Goal: Task Accomplishment & Management: Manage account settings

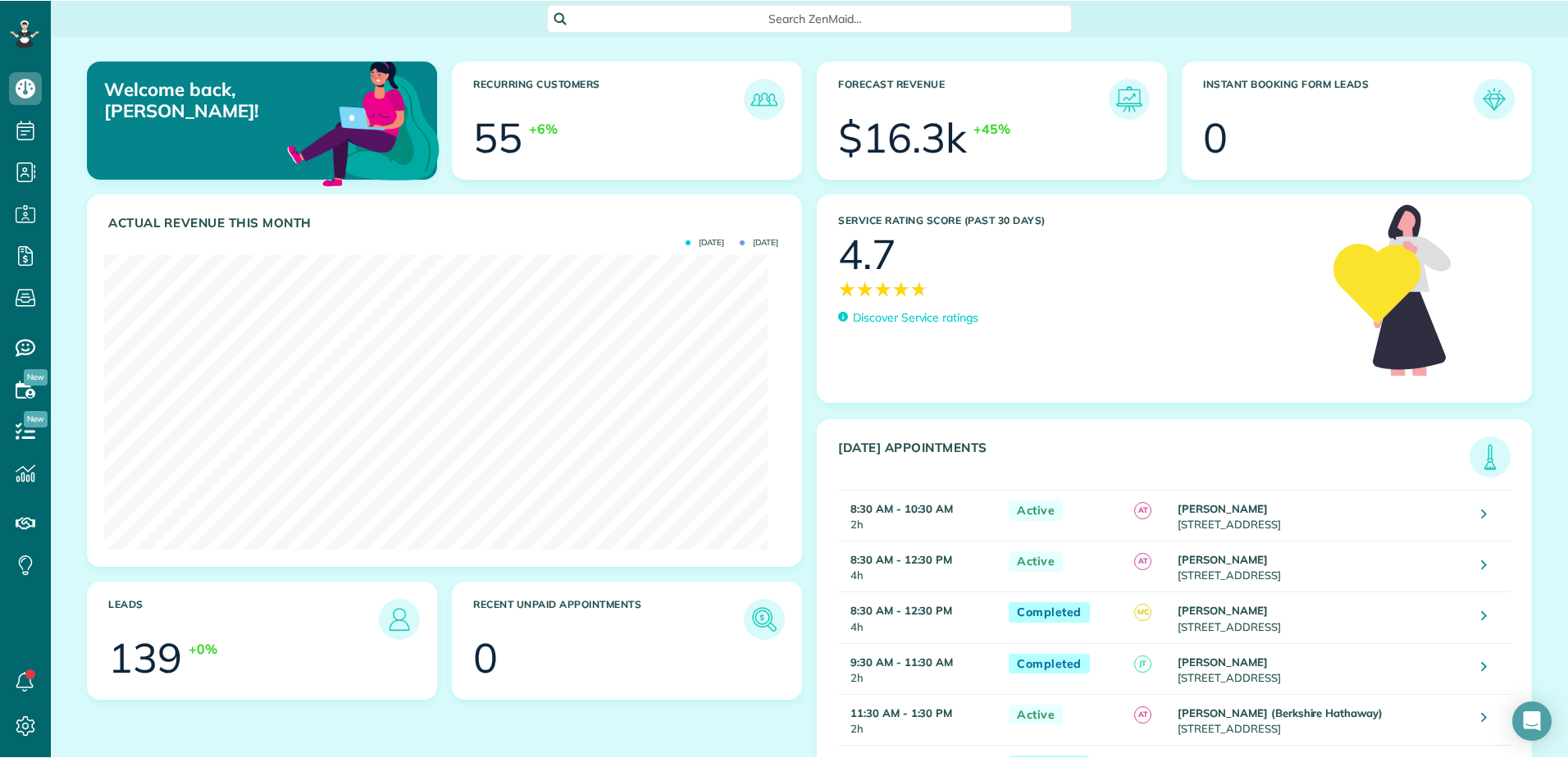
scroll to position [300, 674]
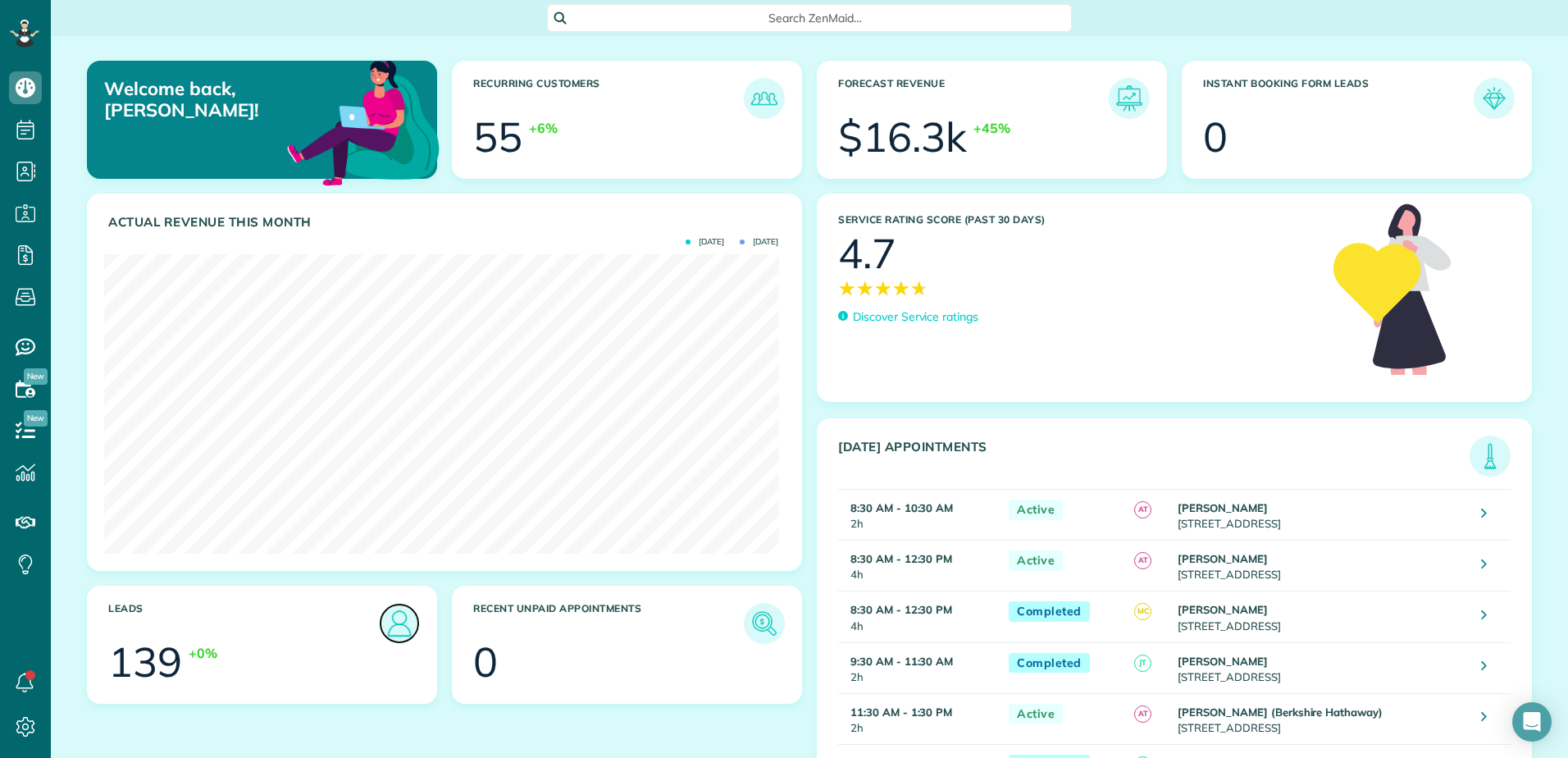
click at [398, 620] on img at bounding box center [398, 623] width 38 height 38
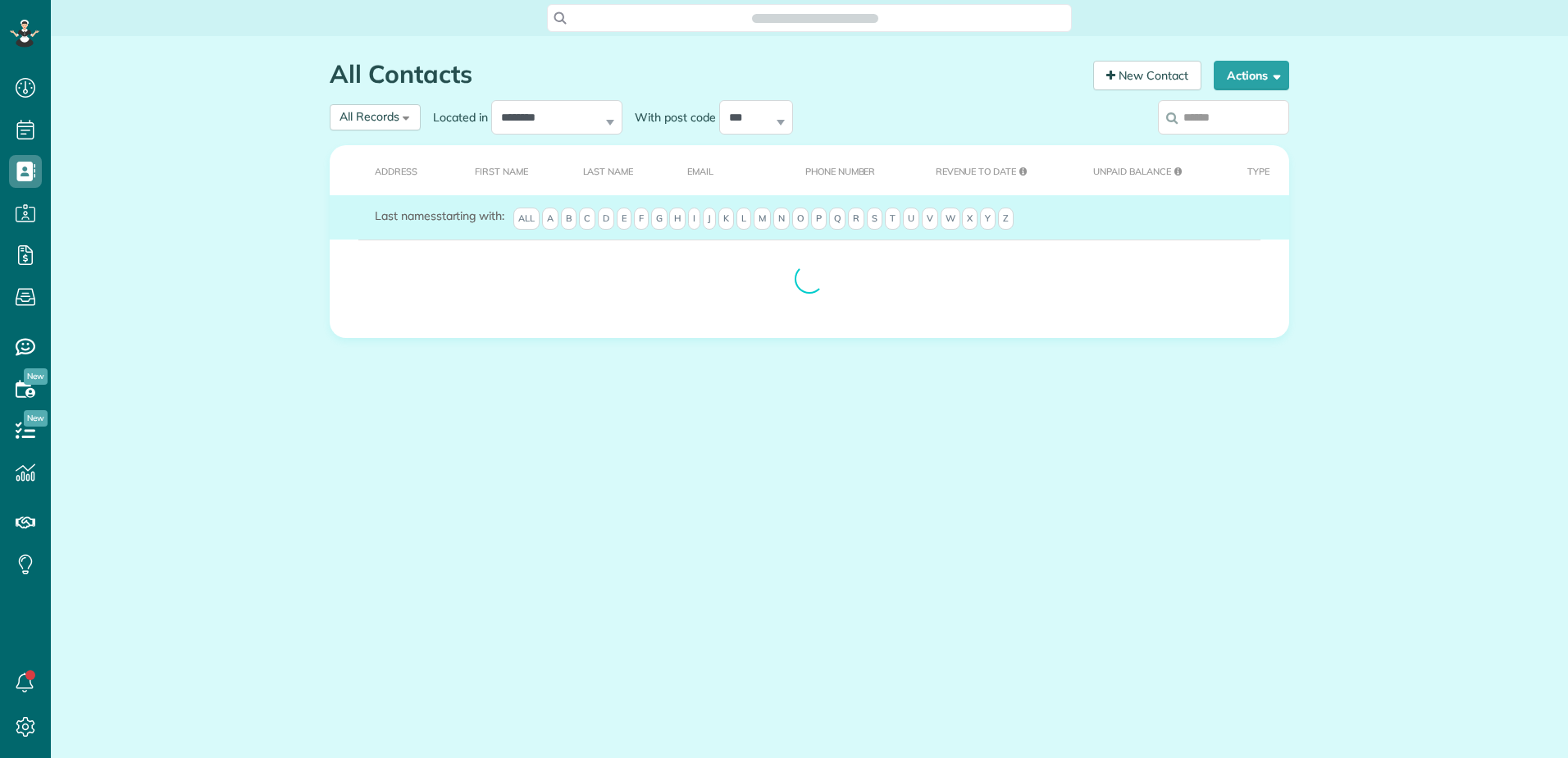
scroll to position [8, 8]
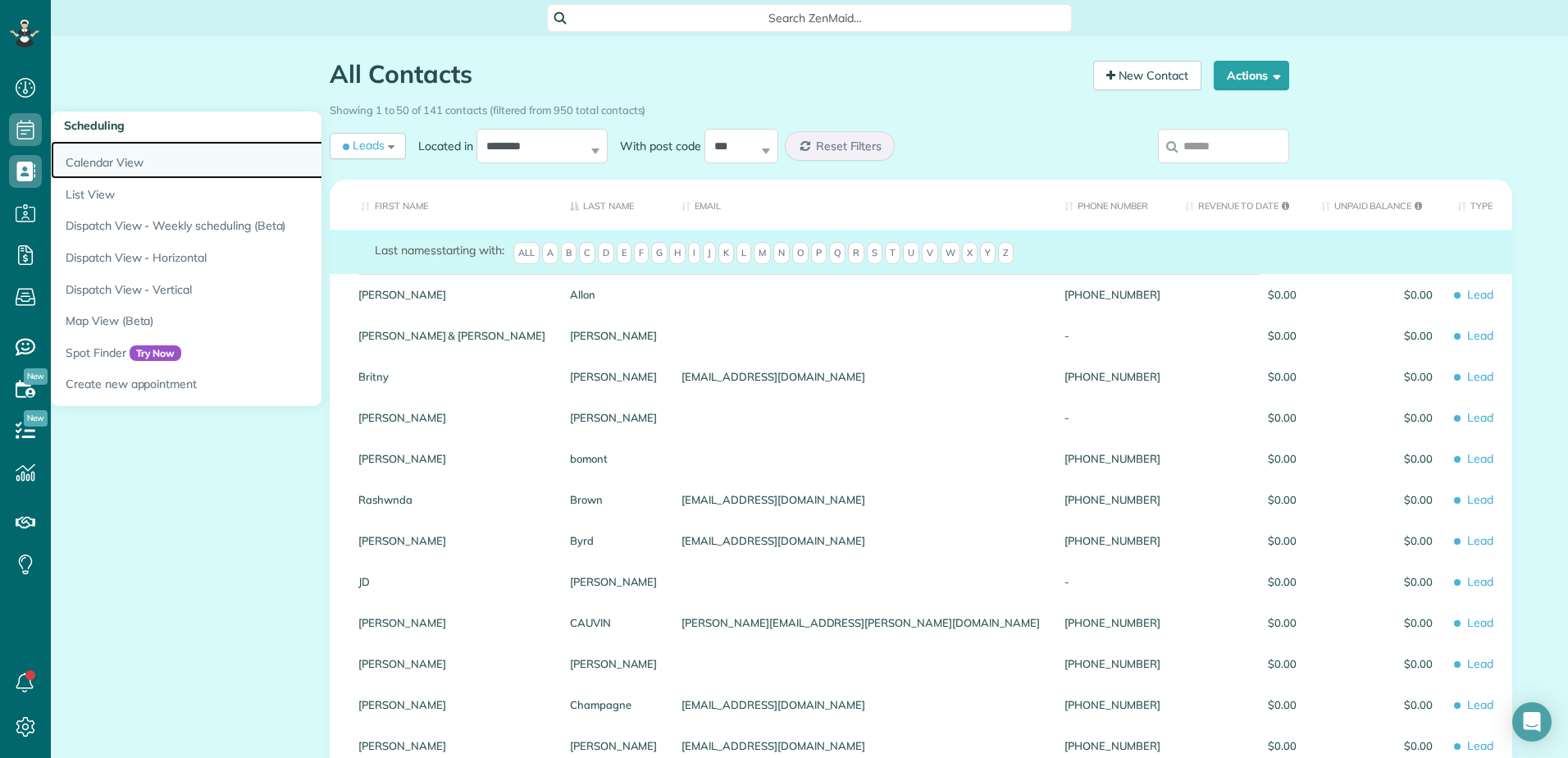
click at [97, 152] on link "Calendar View" at bounding box center [256, 160] width 410 height 38
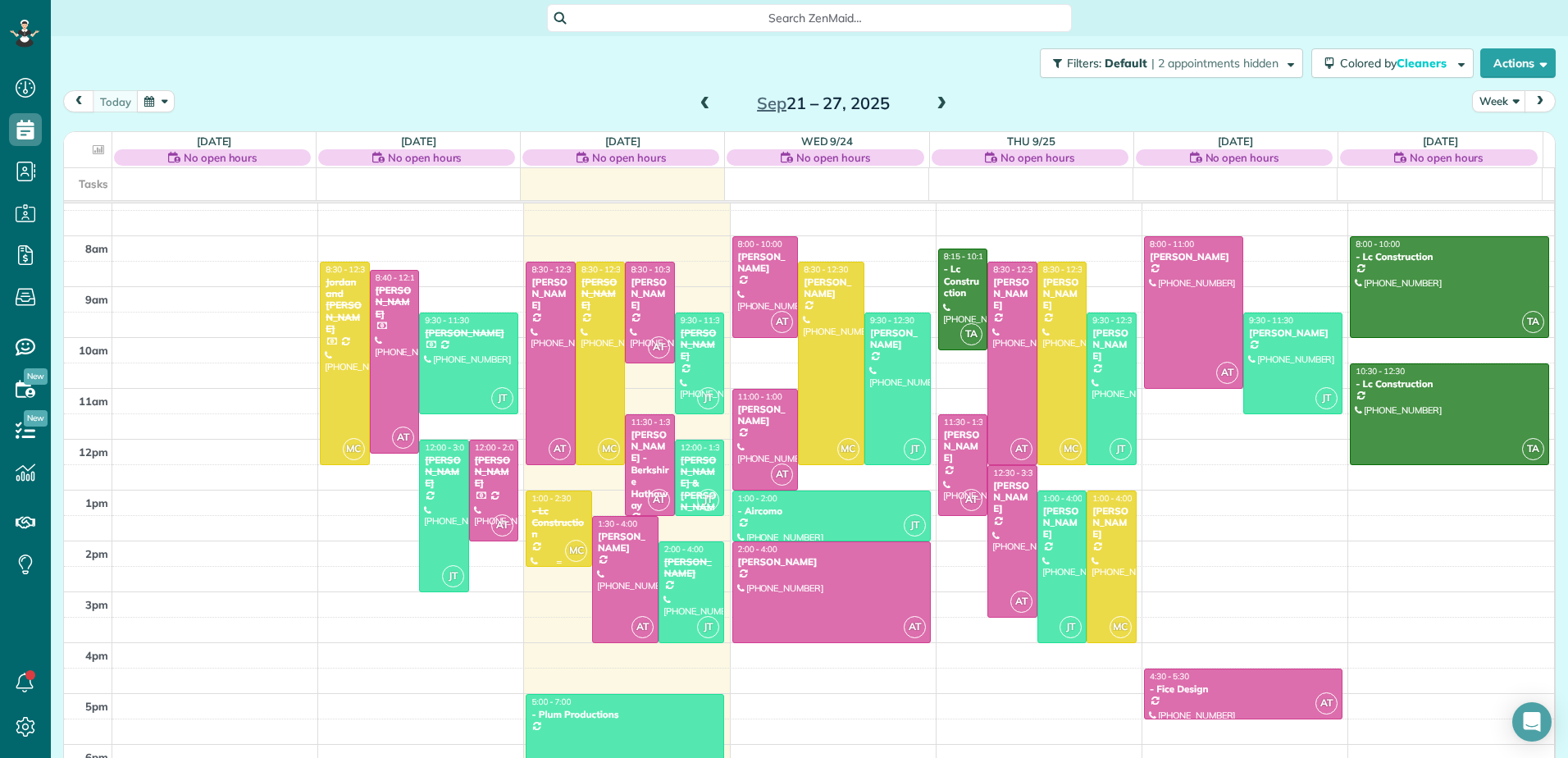
scroll to position [289, 0]
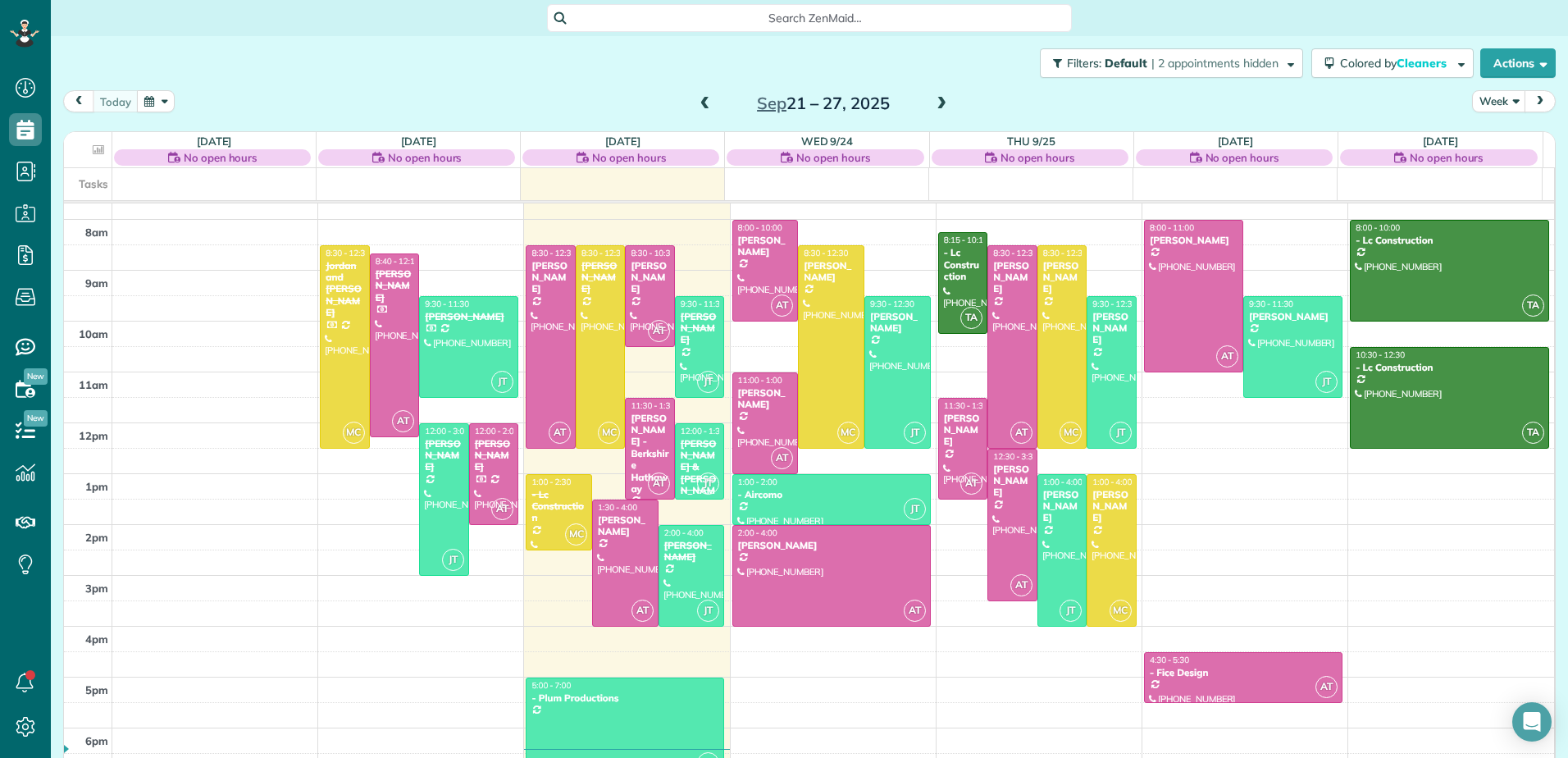
click at [597, 738] on div at bounding box center [625, 728] width 196 height 100
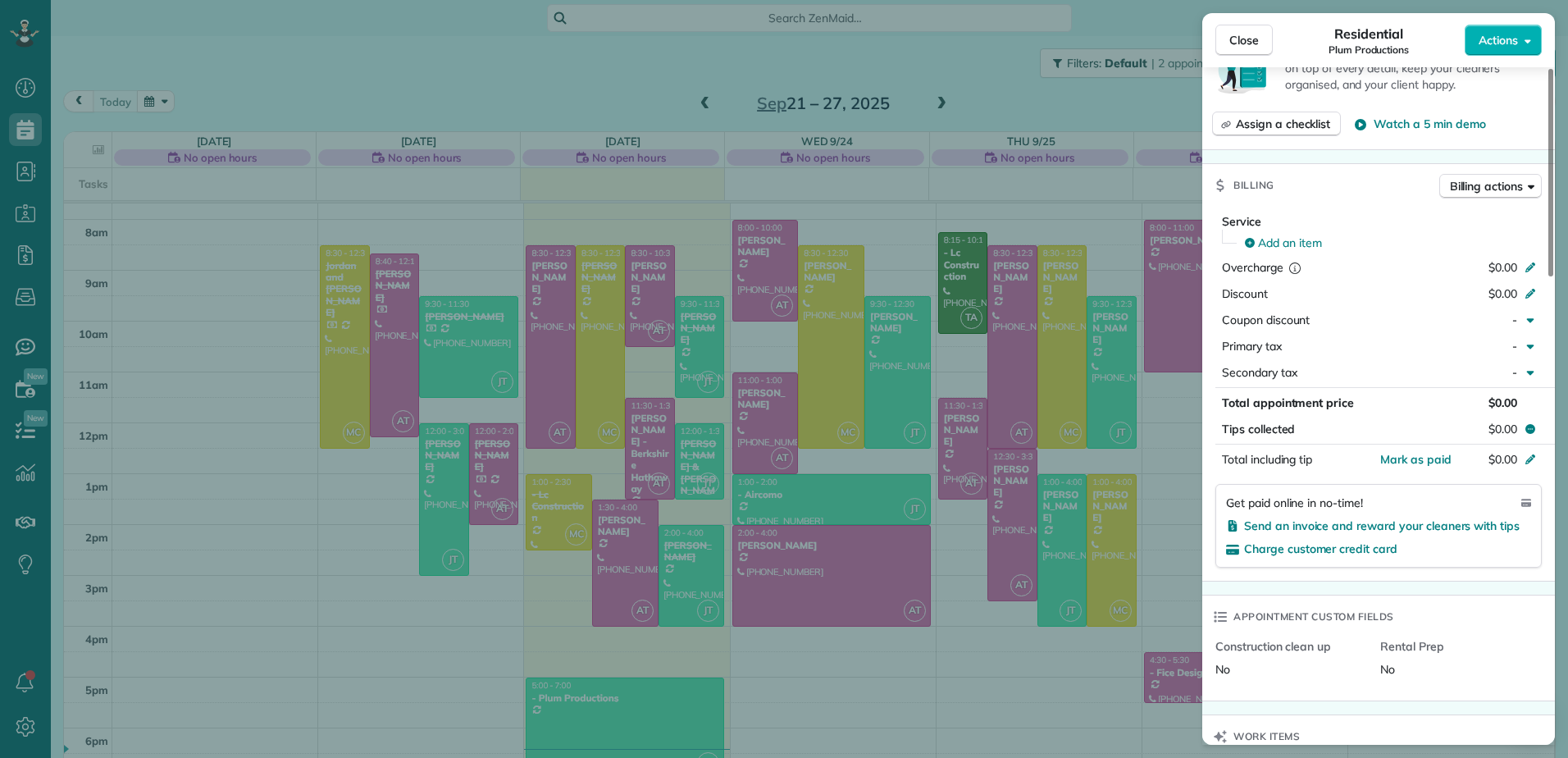
scroll to position [324, 0]
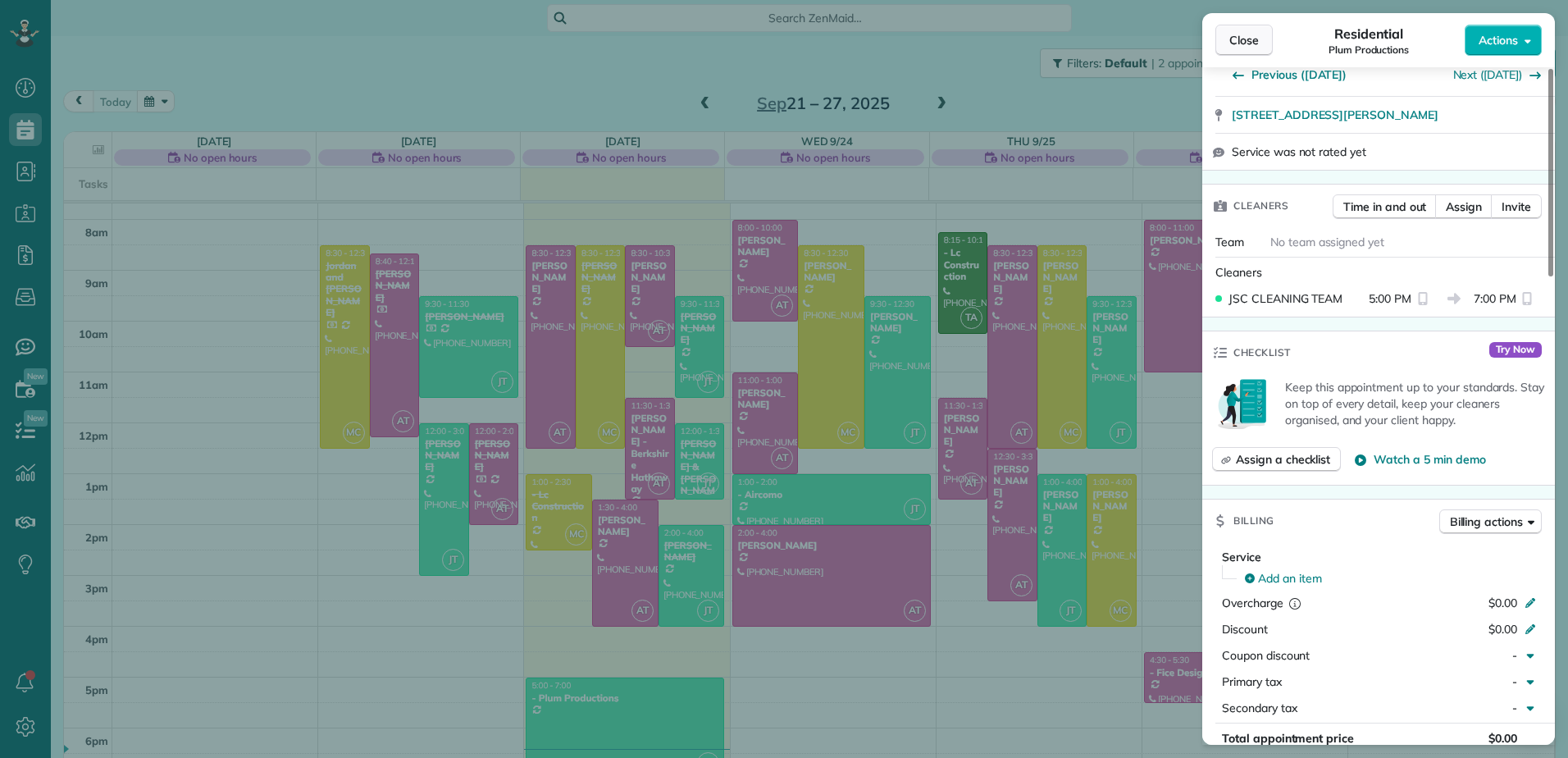
click at [1259, 38] on button "Close" at bounding box center [1244, 40] width 58 height 31
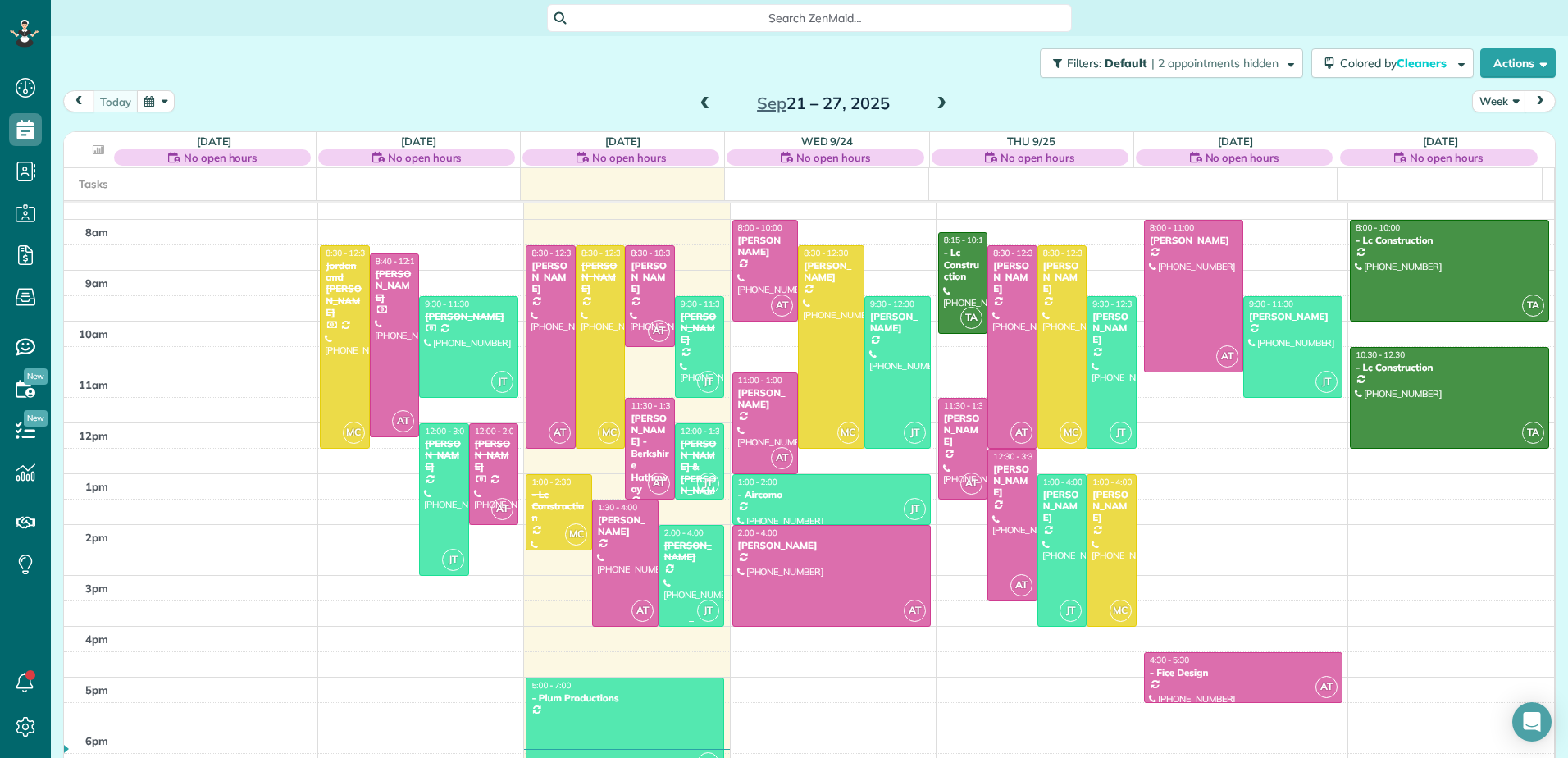
scroll to position [21, 0]
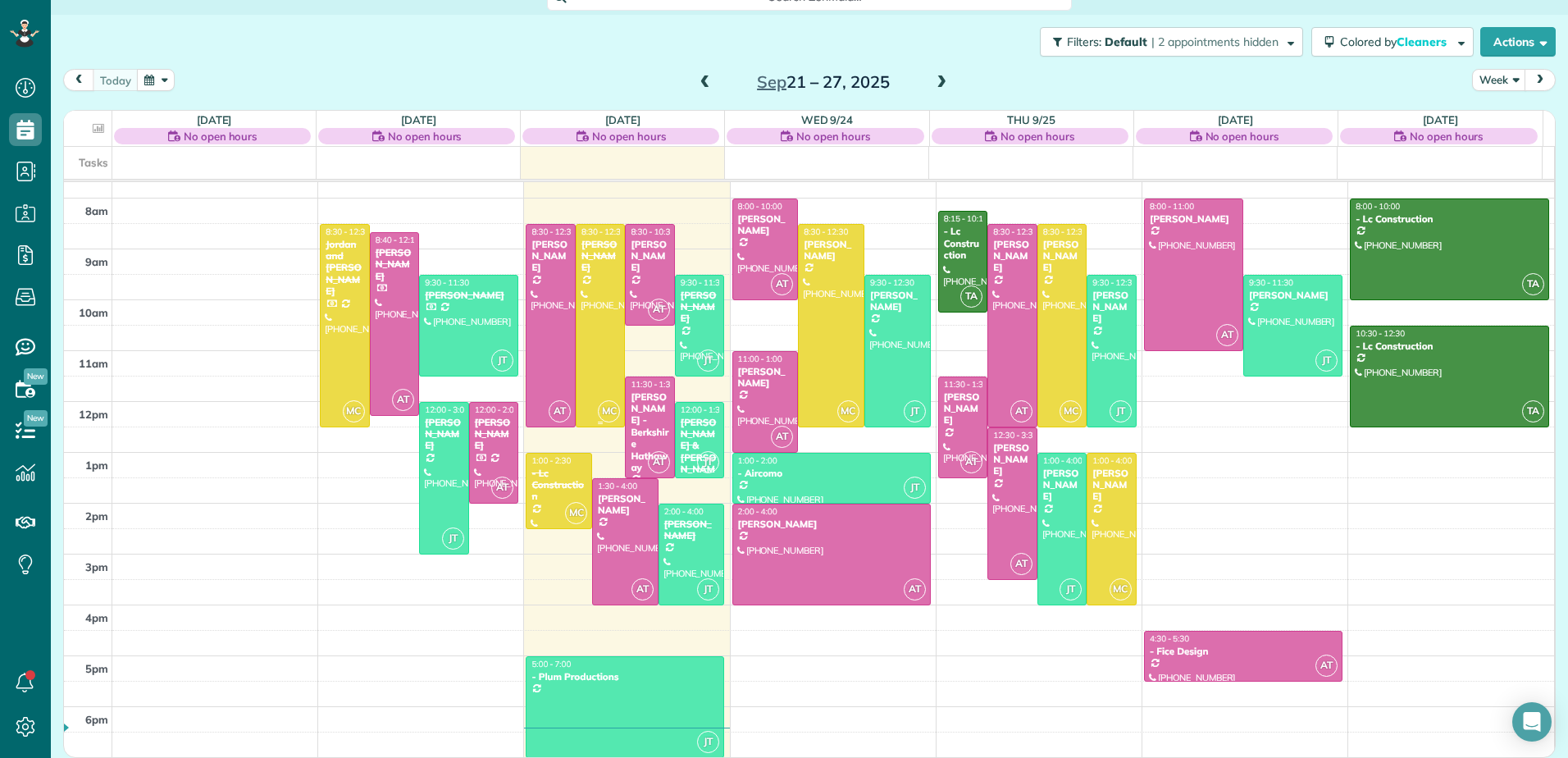
click at [604, 279] on div at bounding box center [601, 326] width 48 height 202
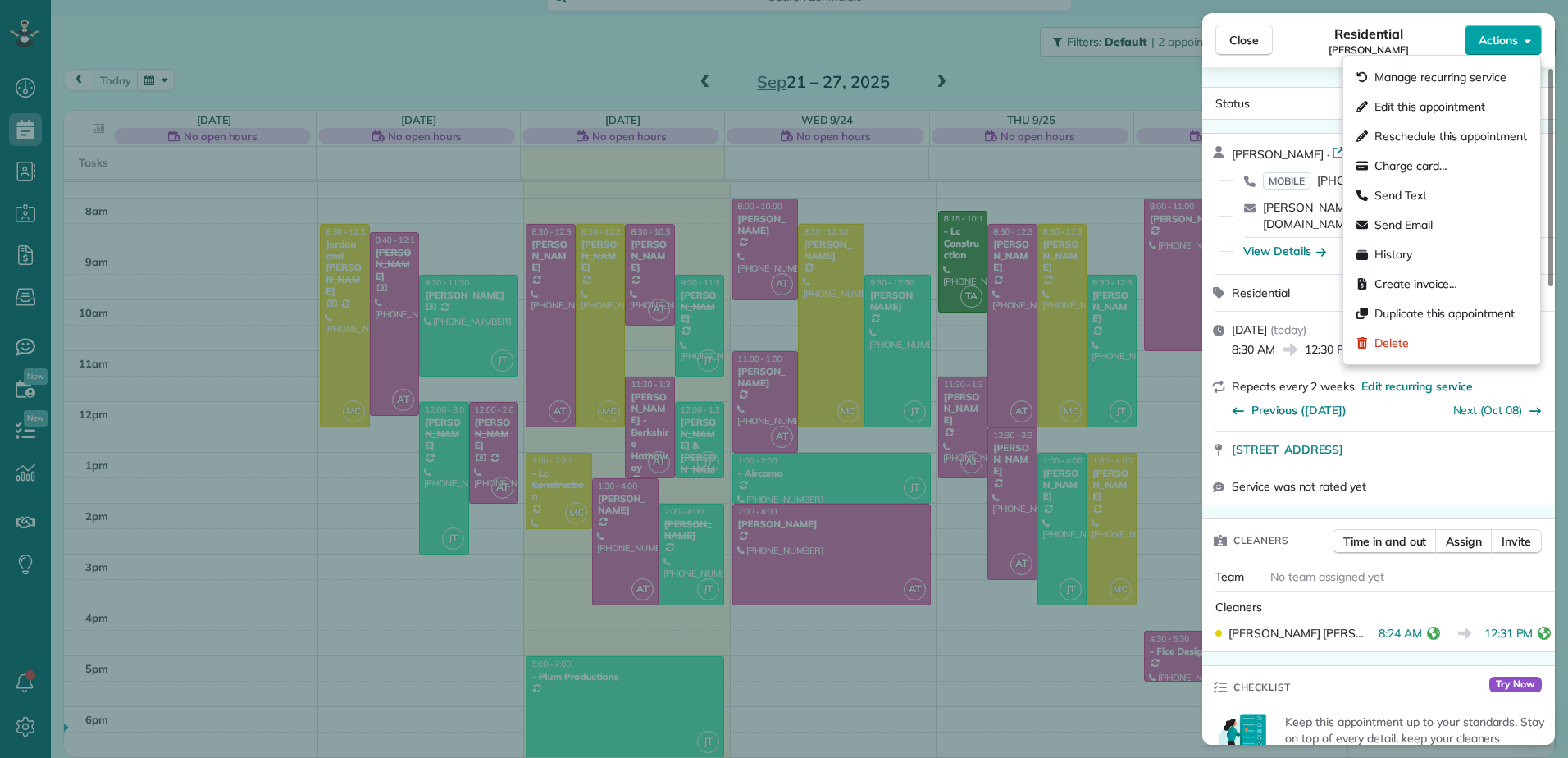
click at [1495, 35] on span "Actions" at bounding box center [1498, 39] width 39 height 16
click at [1436, 101] on span "Edit this appointment" at bounding box center [1429, 106] width 111 height 16
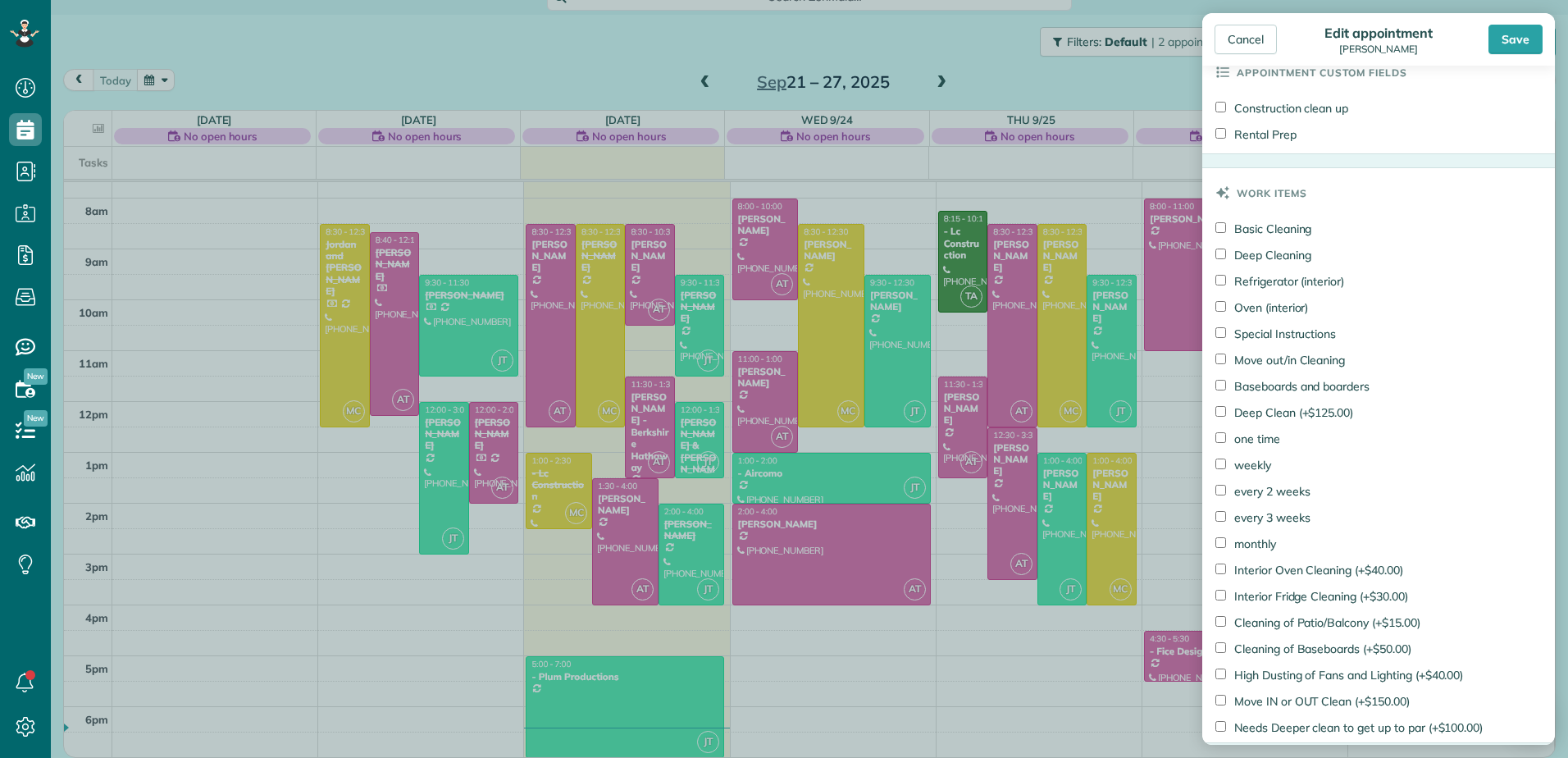
scroll to position [902, 0]
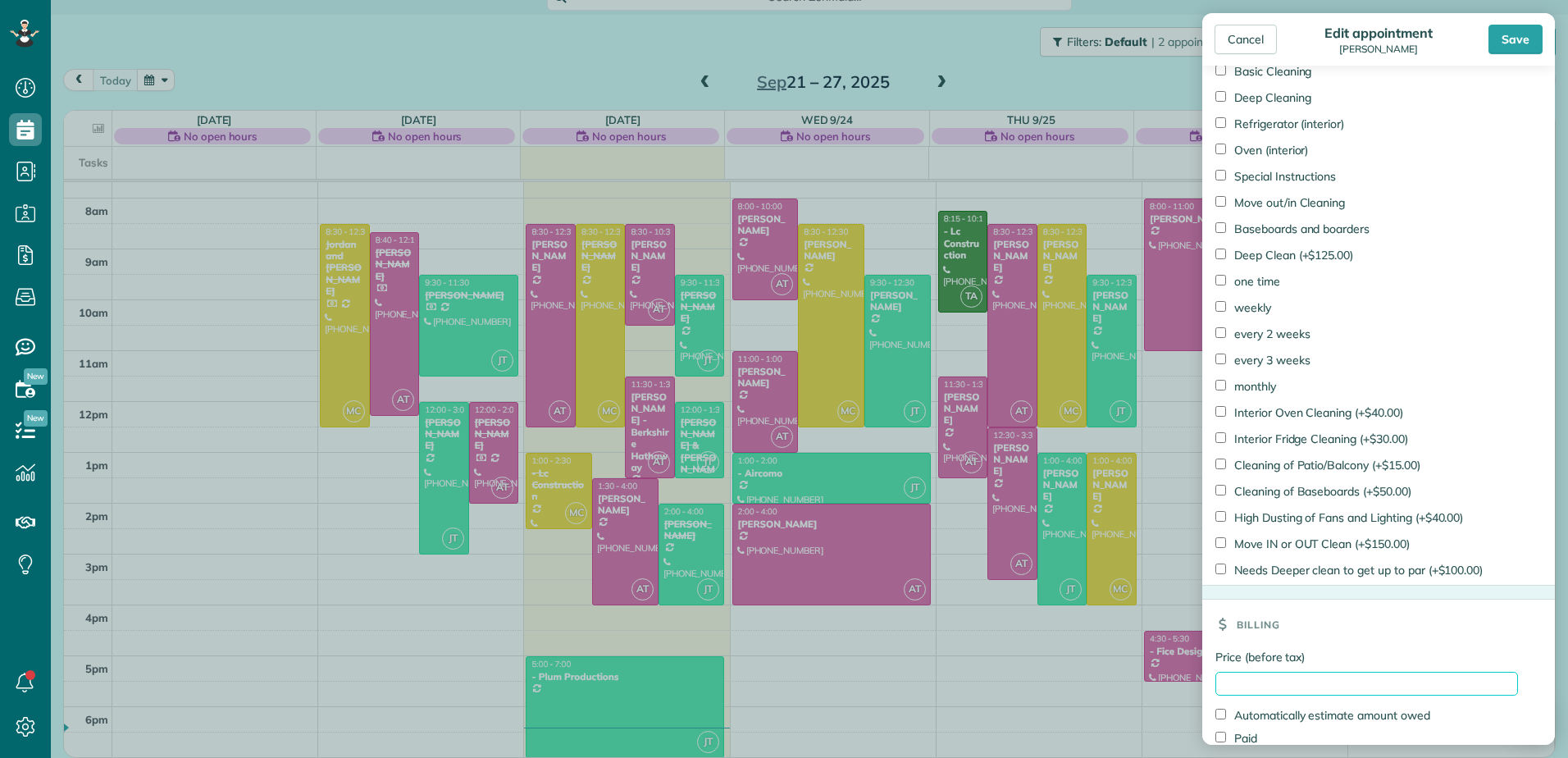
click at [1246, 687] on input "Price (before tax)" at bounding box center [1366, 684] width 302 height 24
click at [1230, 679] on input "*****" at bounding box center [1366, 684] width 302 height 24
type input "******"
click at [1529, 39] on div "Save" at bounding box center [1515, 39] width 54 height 30
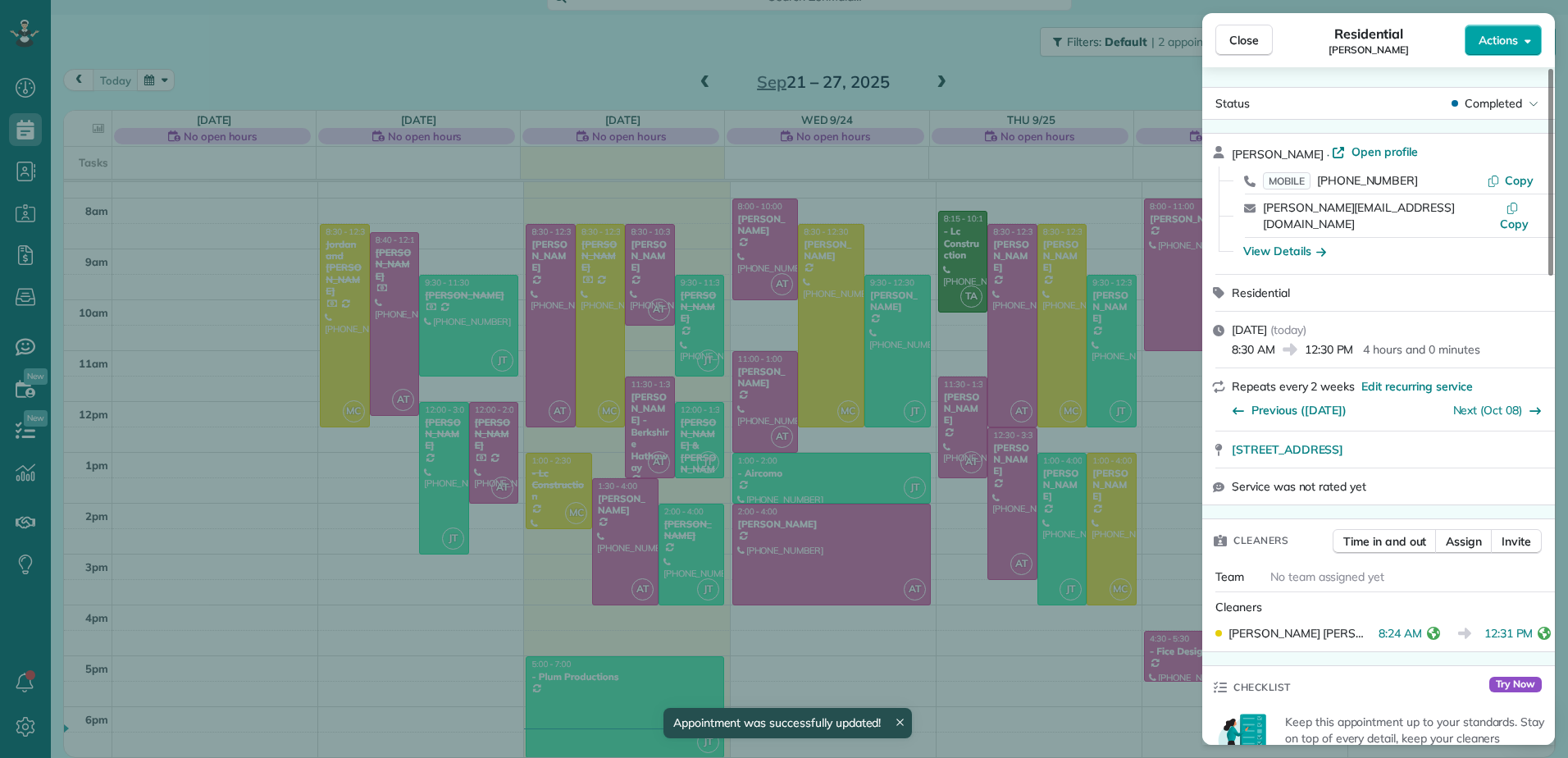
scroll to position [19, 0]
click at [1230, 36] on span "Close" at bounding box center [1244, 39] width 30 height 16
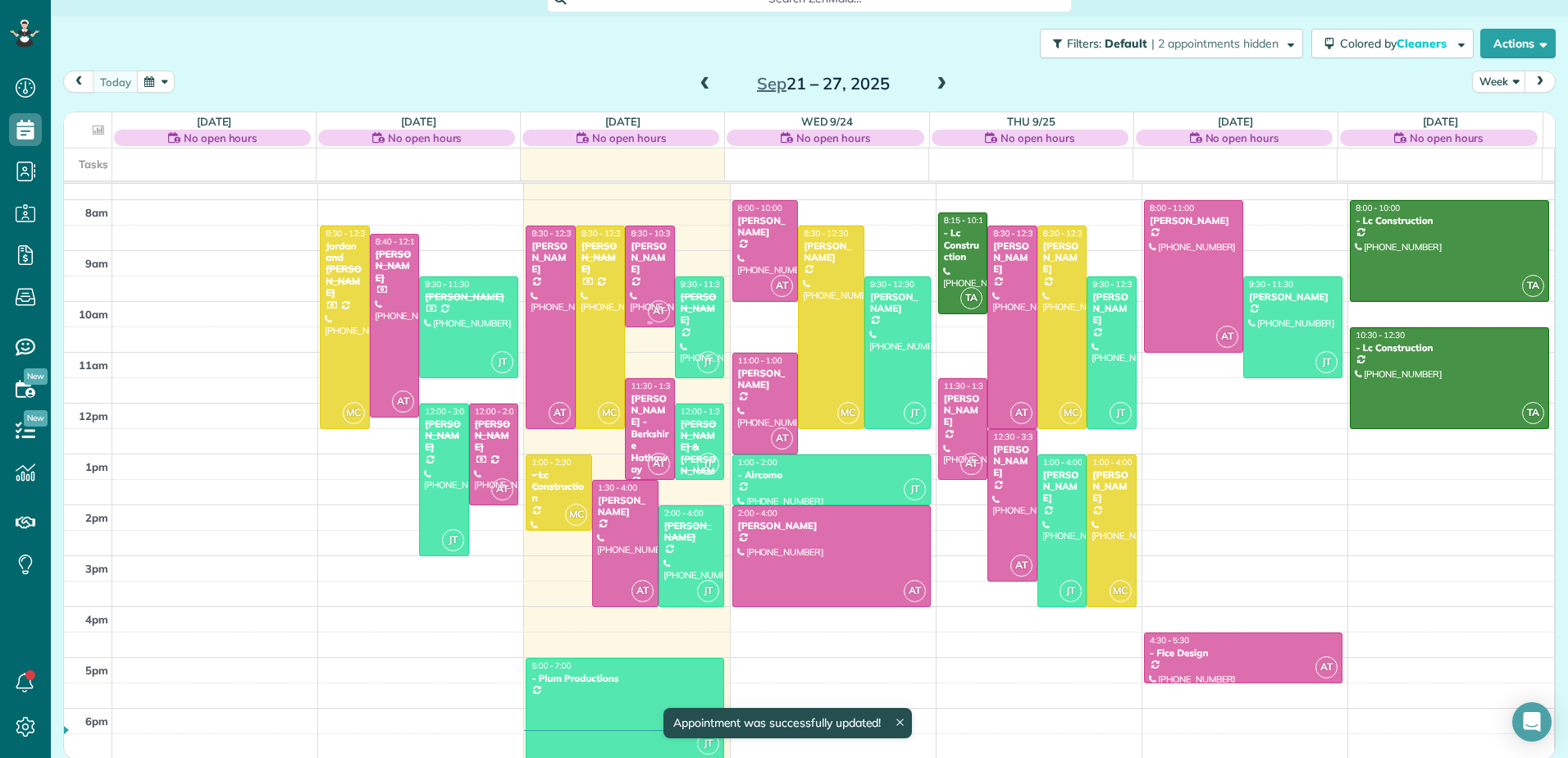
click at [631, 241] on div "[PERSON_NAME]" at bounding box center [650, 258] width 40 height 36
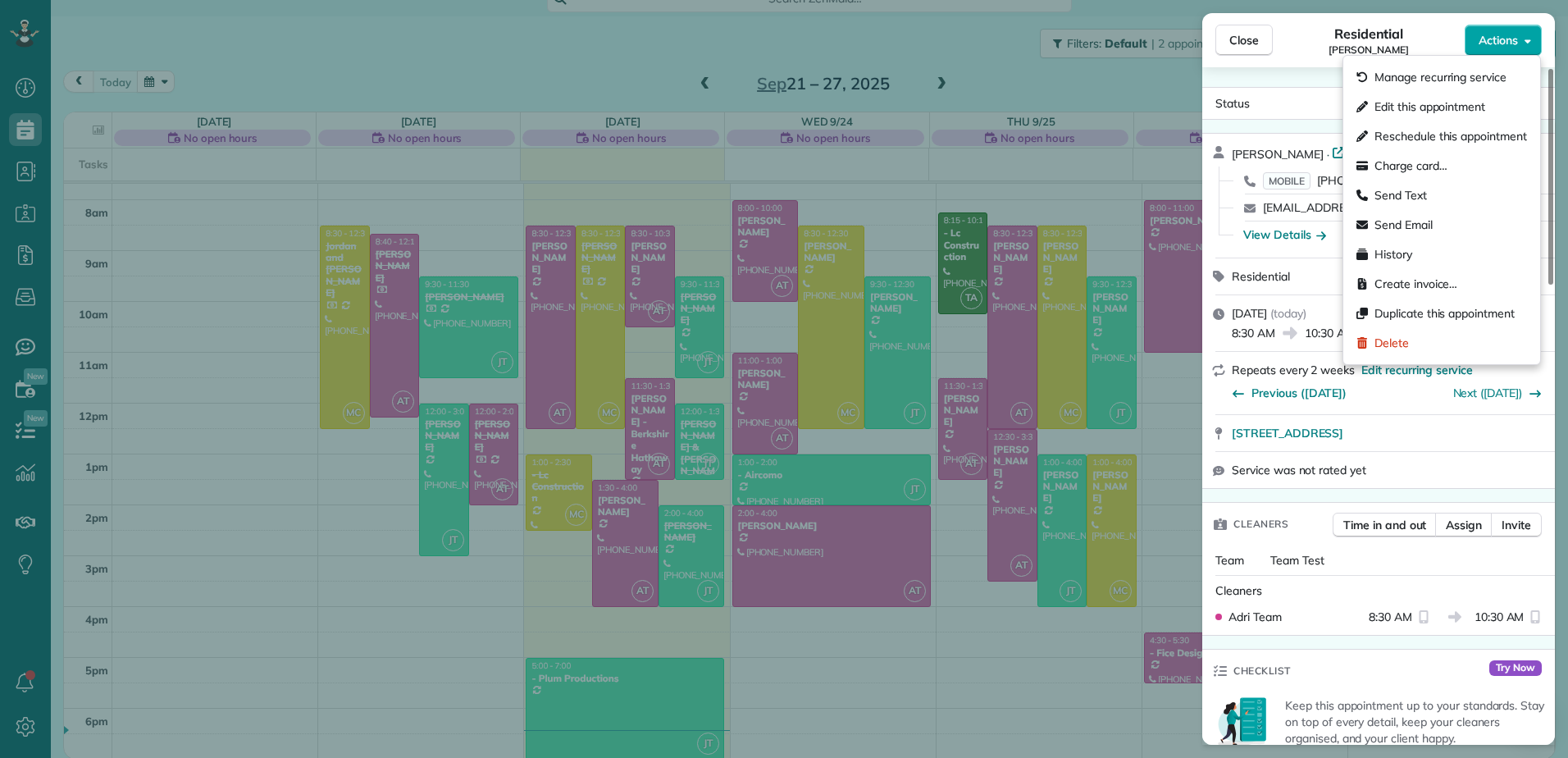
click at [1524, 35] on icon "button" at bounding box center [1527, 40] width 7 height 13
click at [1457, 99] on span "Edit this appointment" at bounding box center [1429, 106] width 111 height 16
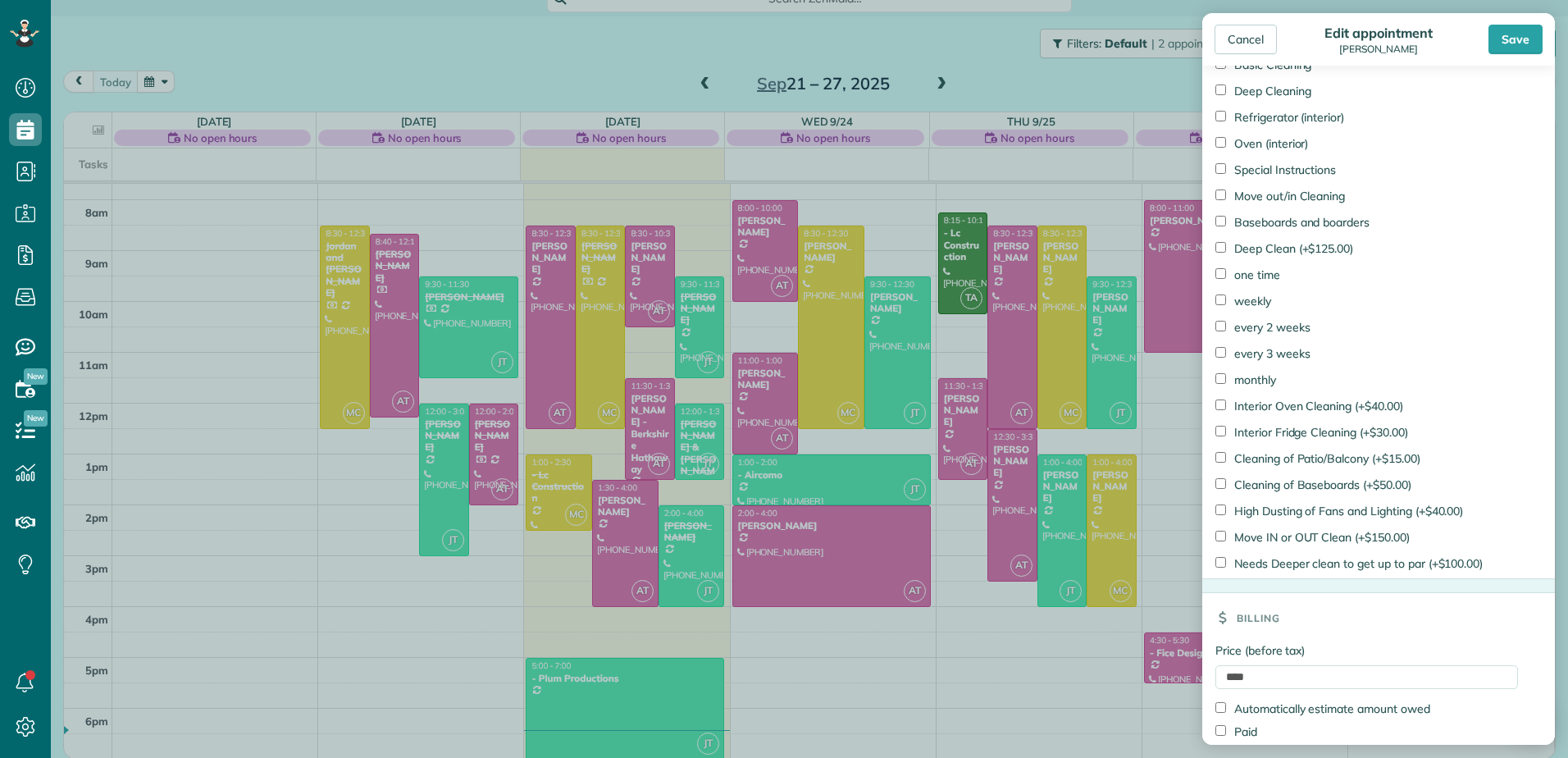
scroll to position [1009, 0]
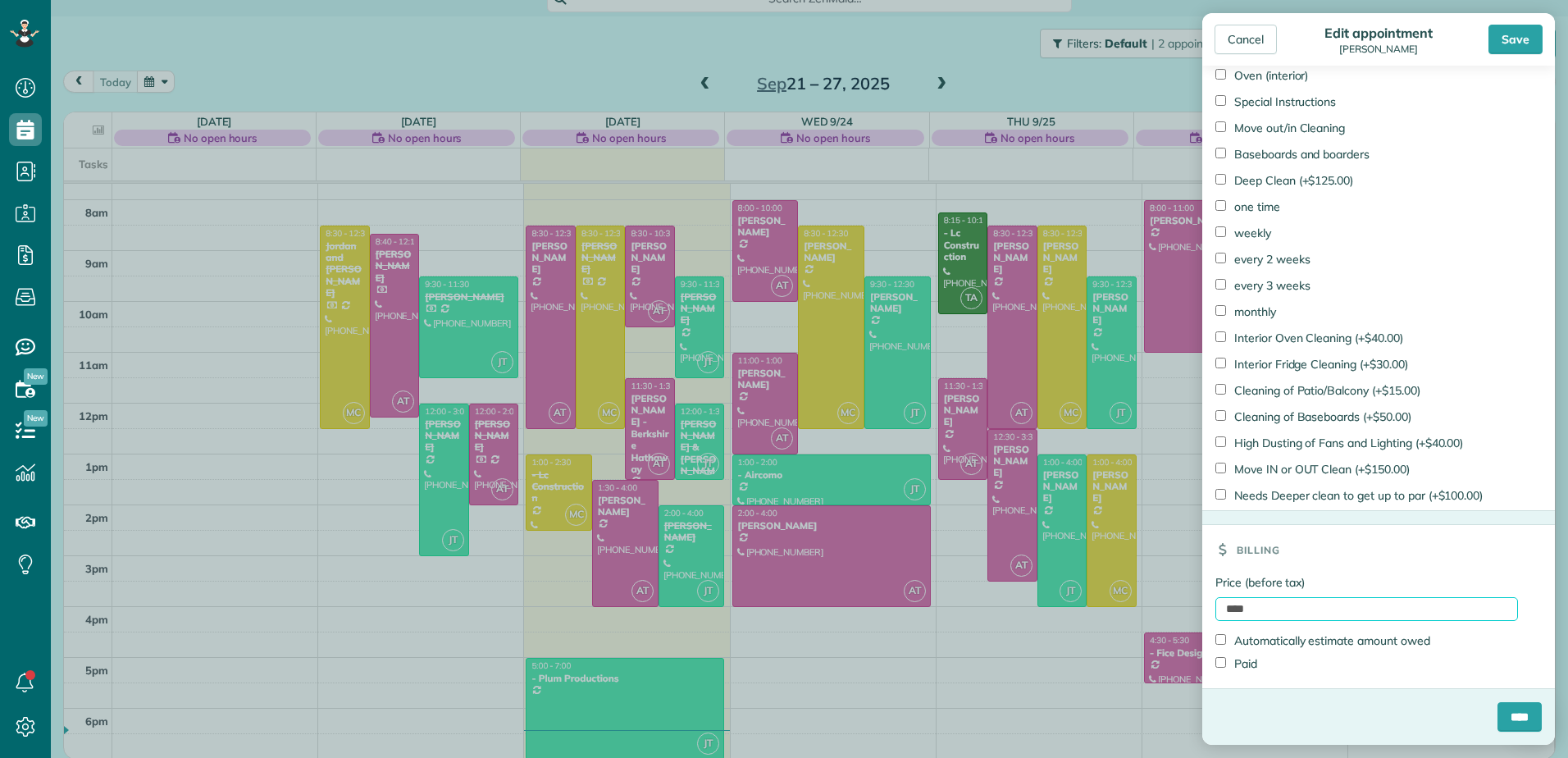
click at [1221, 606] on input "****" at bounding box center [1366, 609] width 302 height 24
type input "******"
click at [1244, 658] on label "Paid" at bounding box center [1235, 664] width 41 height 16
click at [1503, 715] on input "****" at bounding box center [1519, 717] width 44 height 30
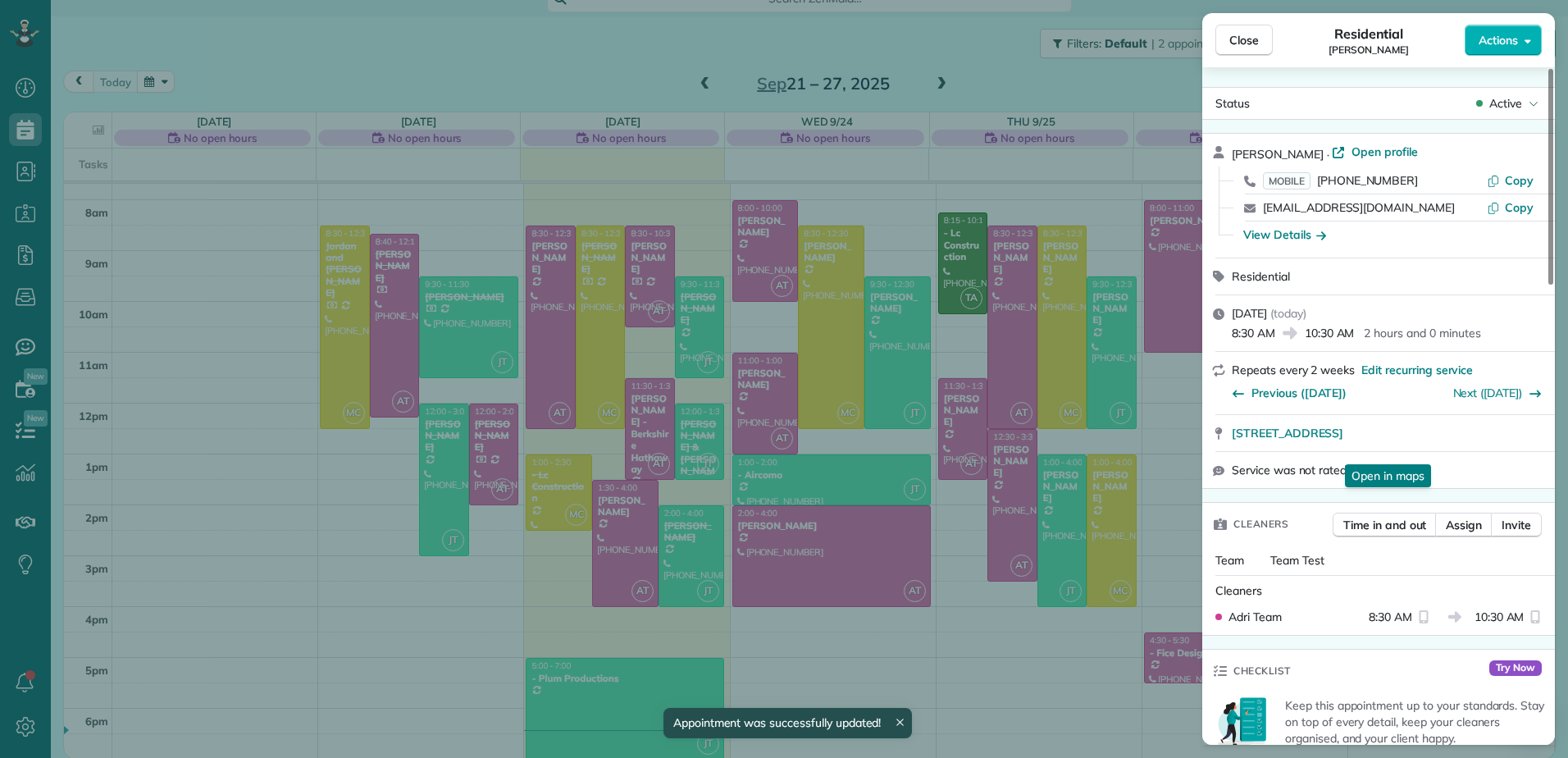
scroll to position [289, 0]
click at [1506, 97] on span "Active" at bounding box center [1505, 103] width 33 height 16
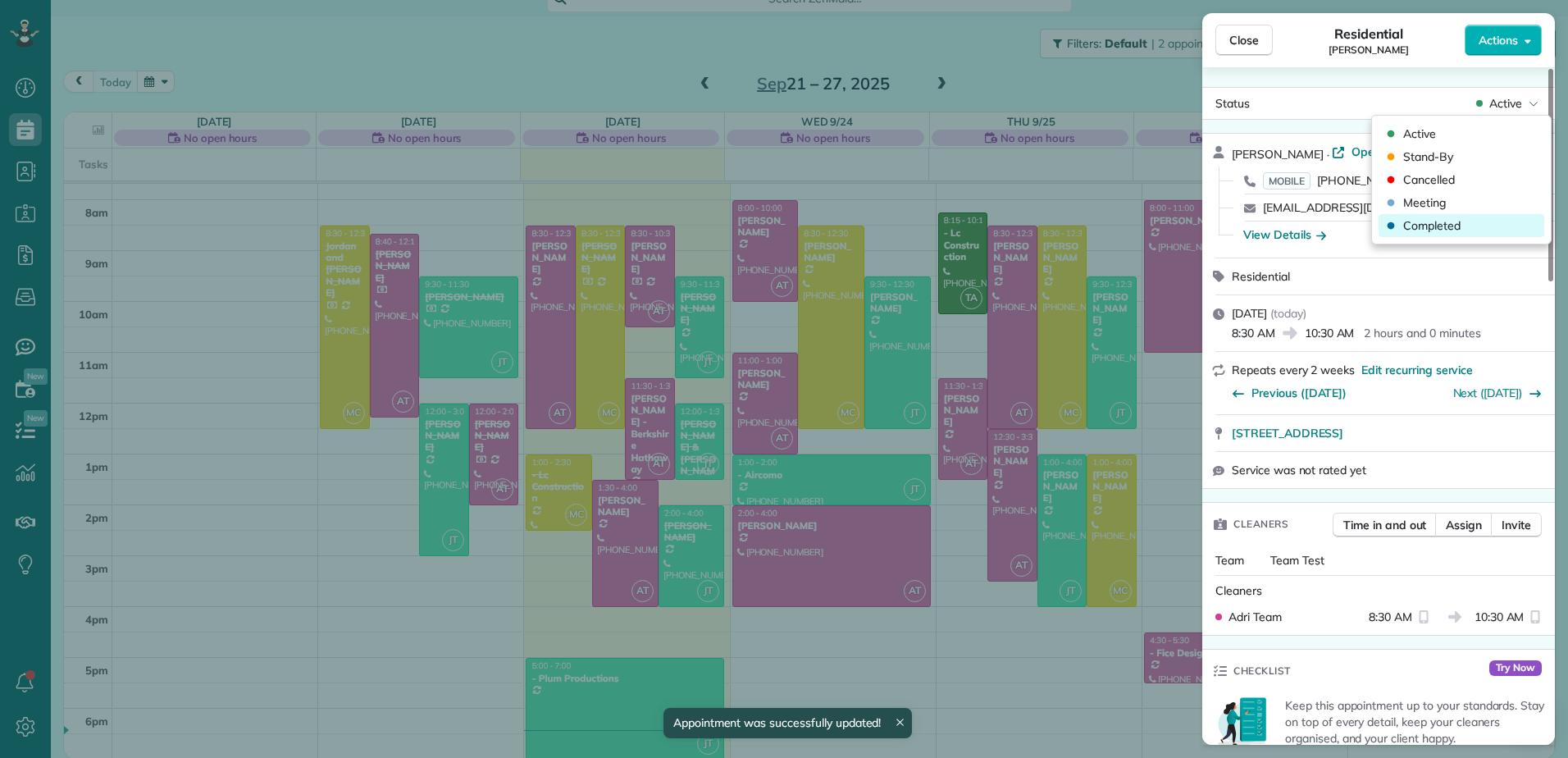
click at [1446, 219] on span "Completed" at bounding box center [1431, 225] width 58 height 16
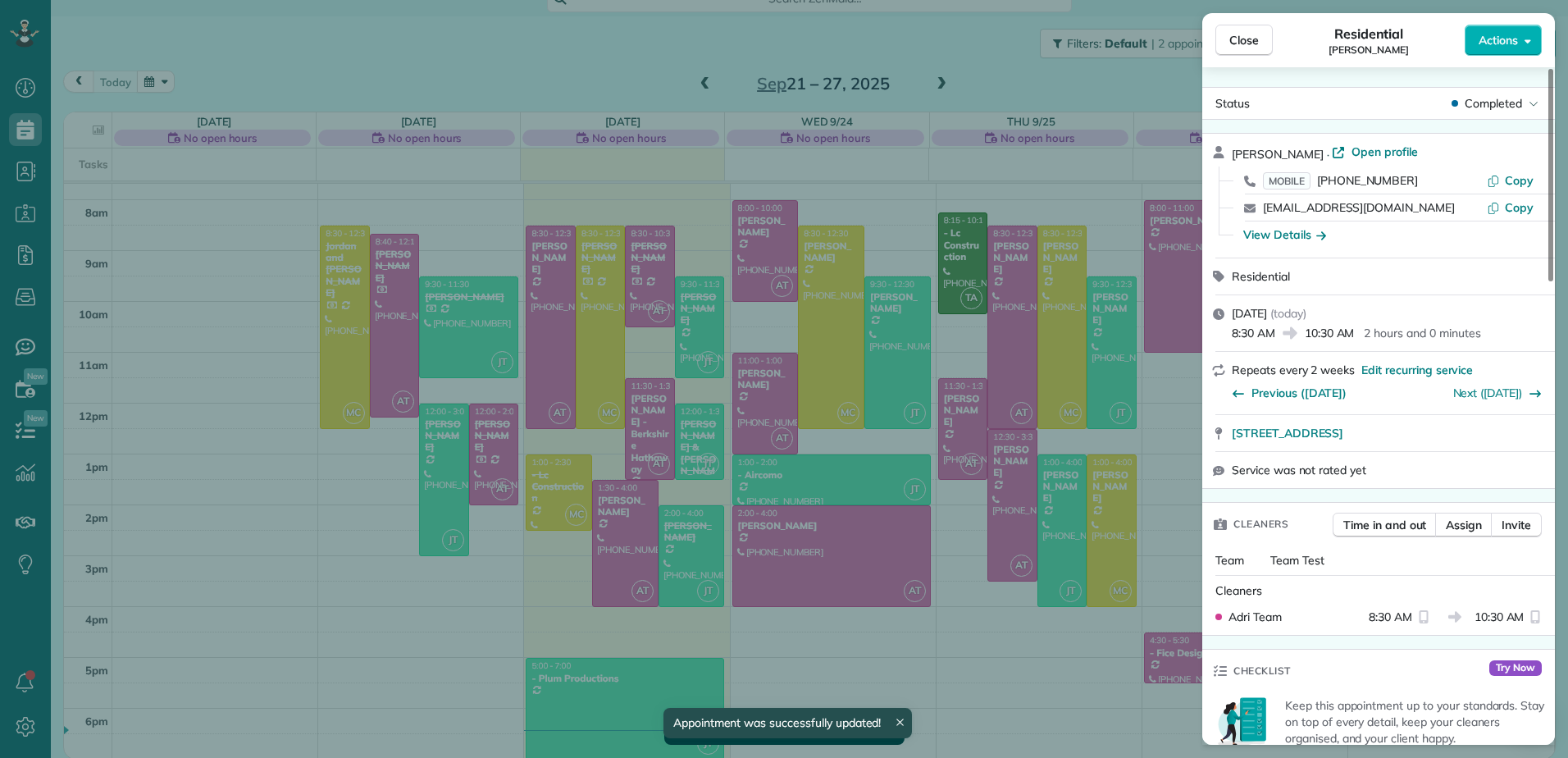
click at [642, 414] on div "Close Residential [PERSON_NAME] Actions Status Completed [PERSON_NAME] · Open p…" at bounding box center [784, 379] width 1568 height 758
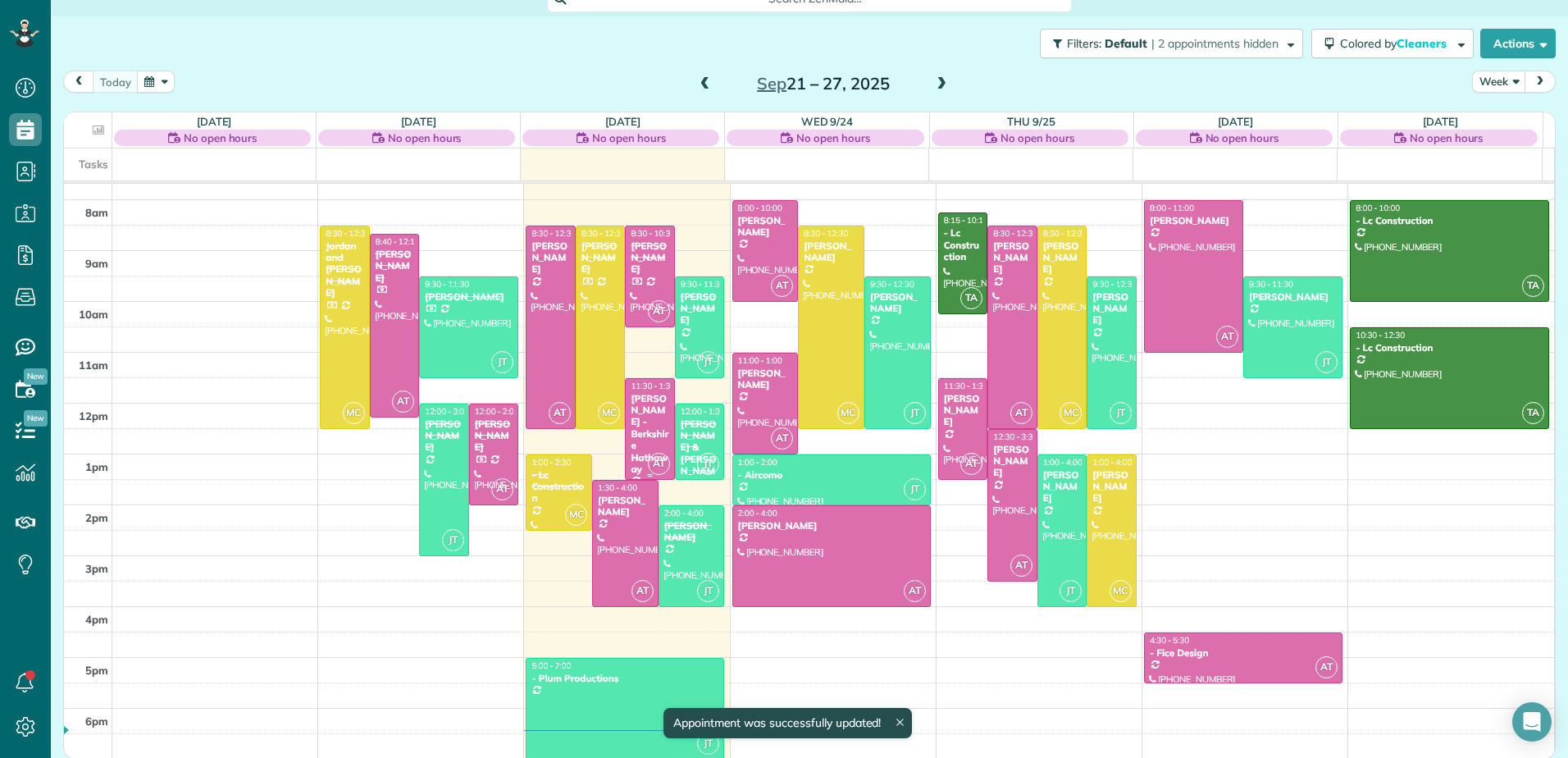
click at [642, 414] on div "[PERSON_NAME] - Berkshire Hathaway" at bounding box center [650, 434] width 40 height 83
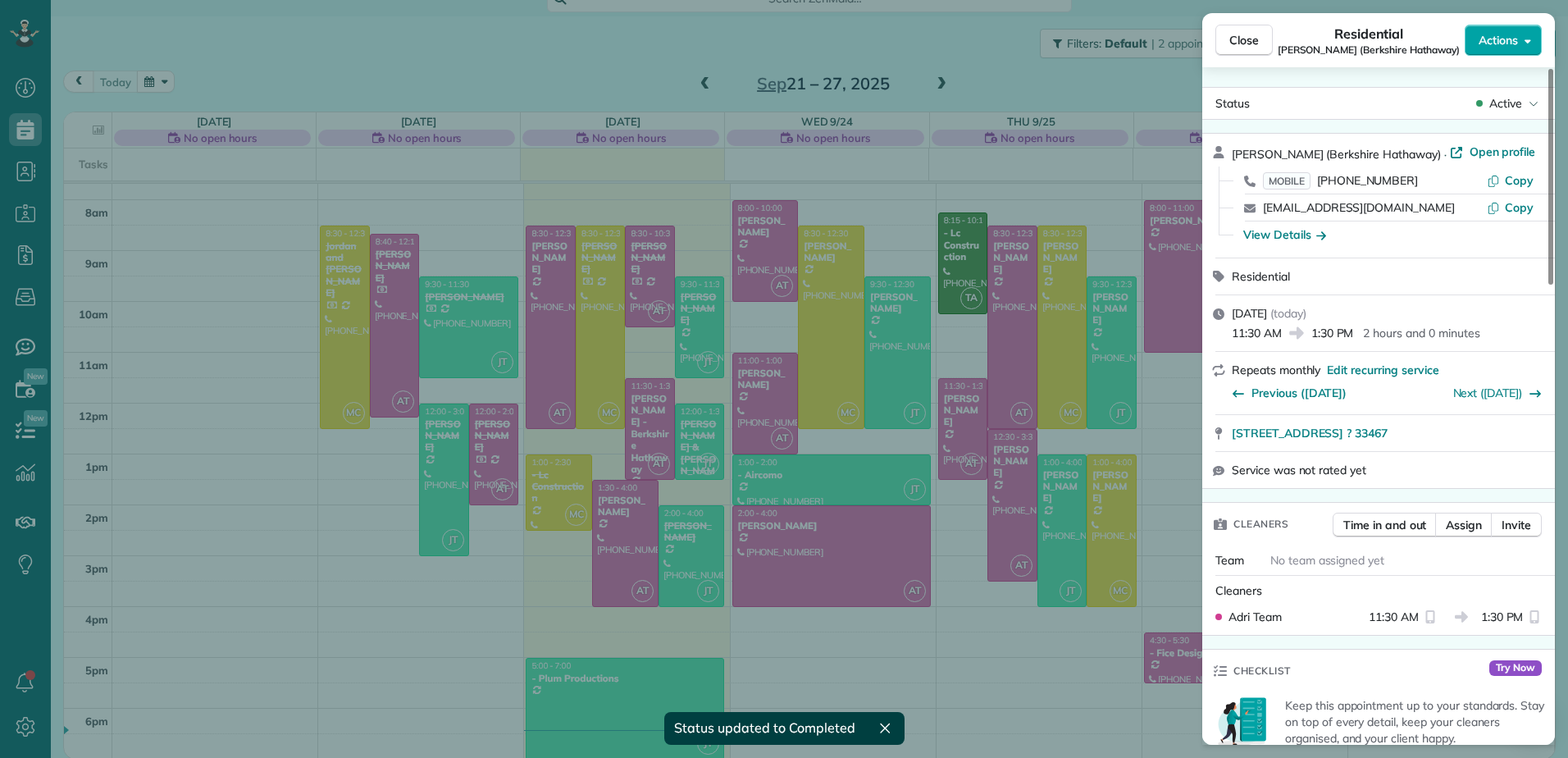
click at [1517, 40] on span "Actions" at bounding box center [1498, 39] width 39 height 16
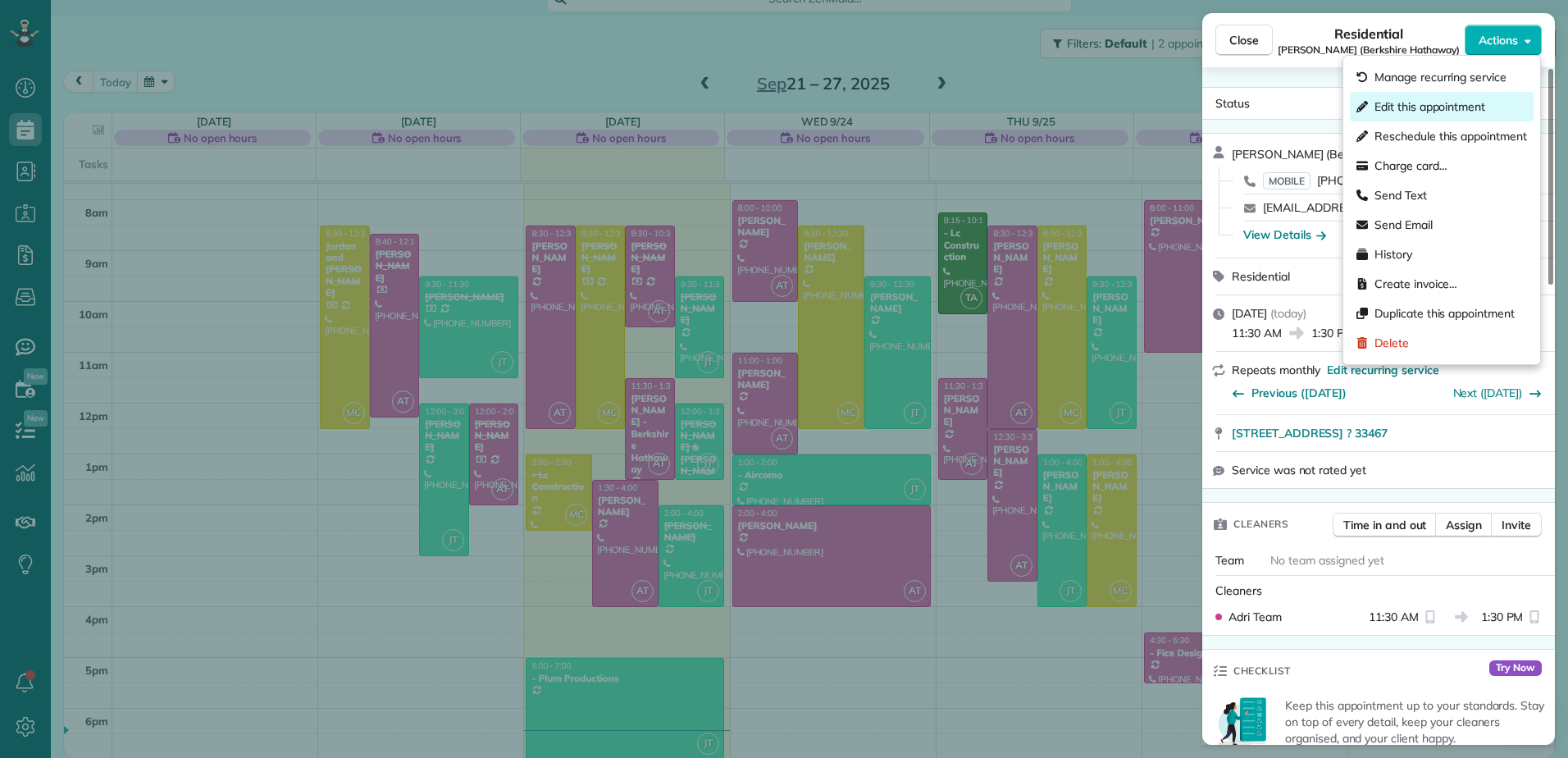
click at [1459, 108] on span "Edit this appointment" at bounding box center [1429, 106] width 111 height 16
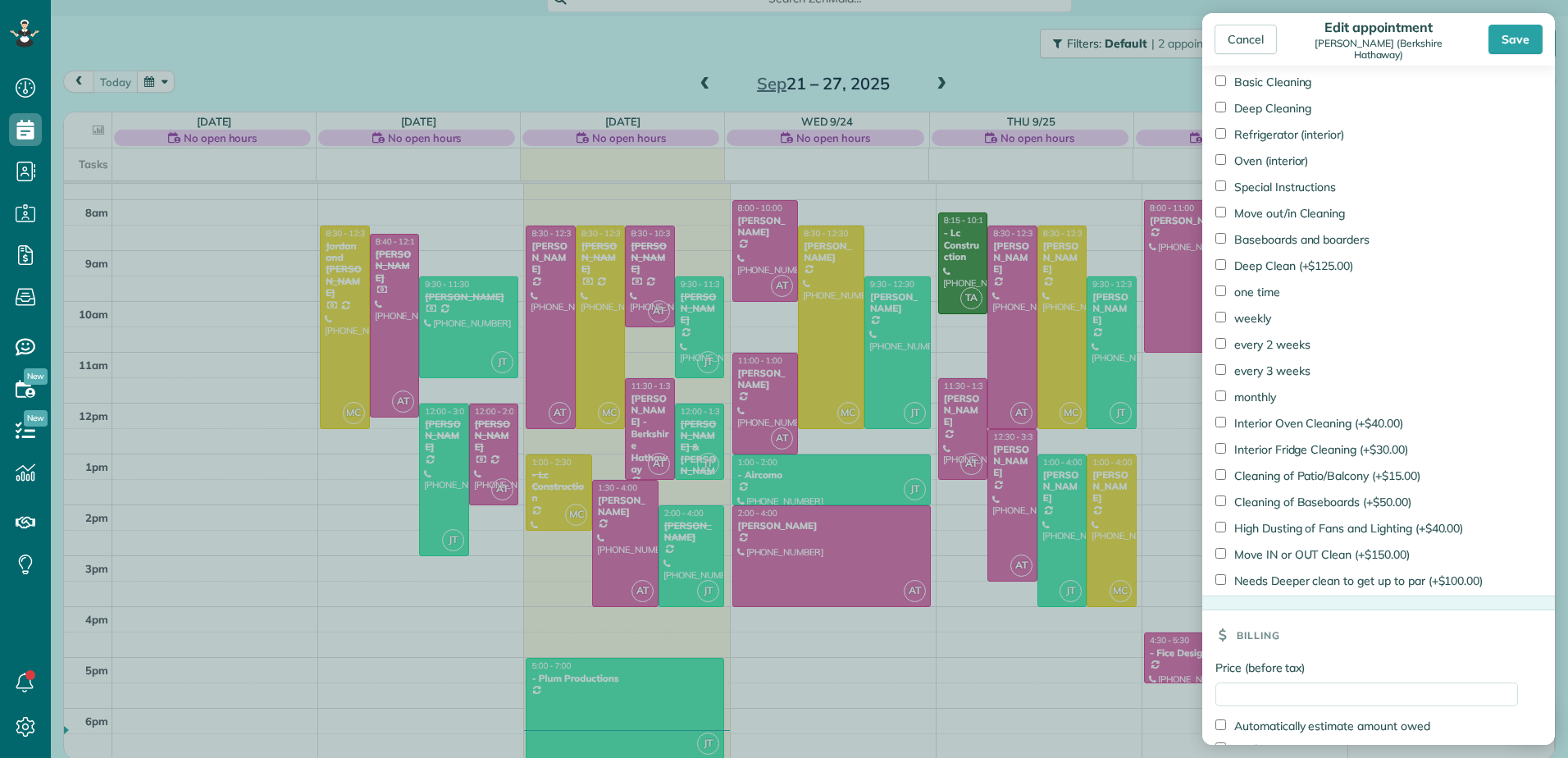
scroll to position [926, 0]
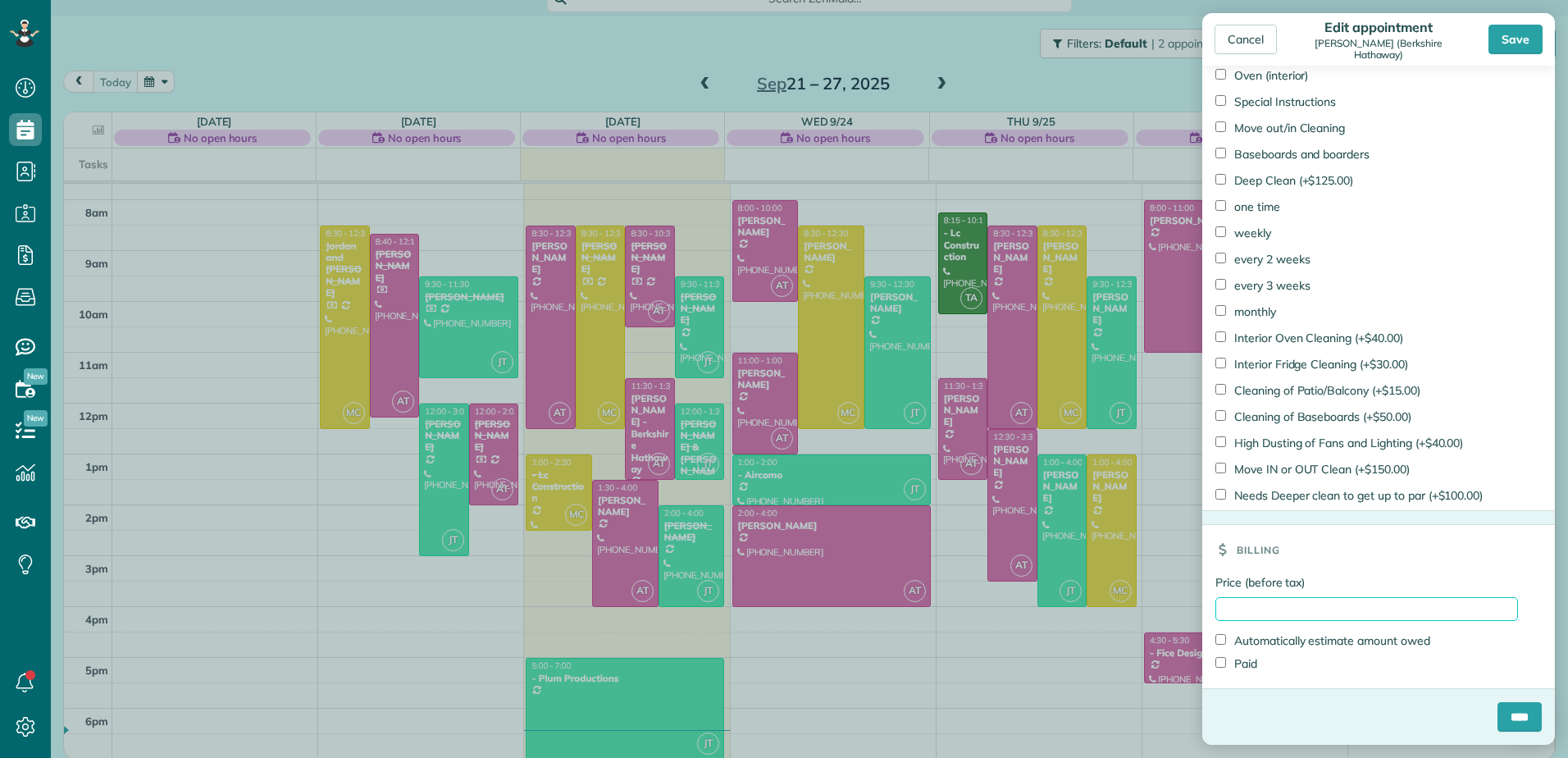
click at [1225, 612] on input "Price (before tax)" at bounding box center [1366, 609] width 302 height 24
type input "******"
click at [1249, 655] on div "Paid" at bounding box center [1366, 664] width 302 height 23
click at [1248, 667] on label "Paid" at bounding box center [1235, 664] width 41 height 16
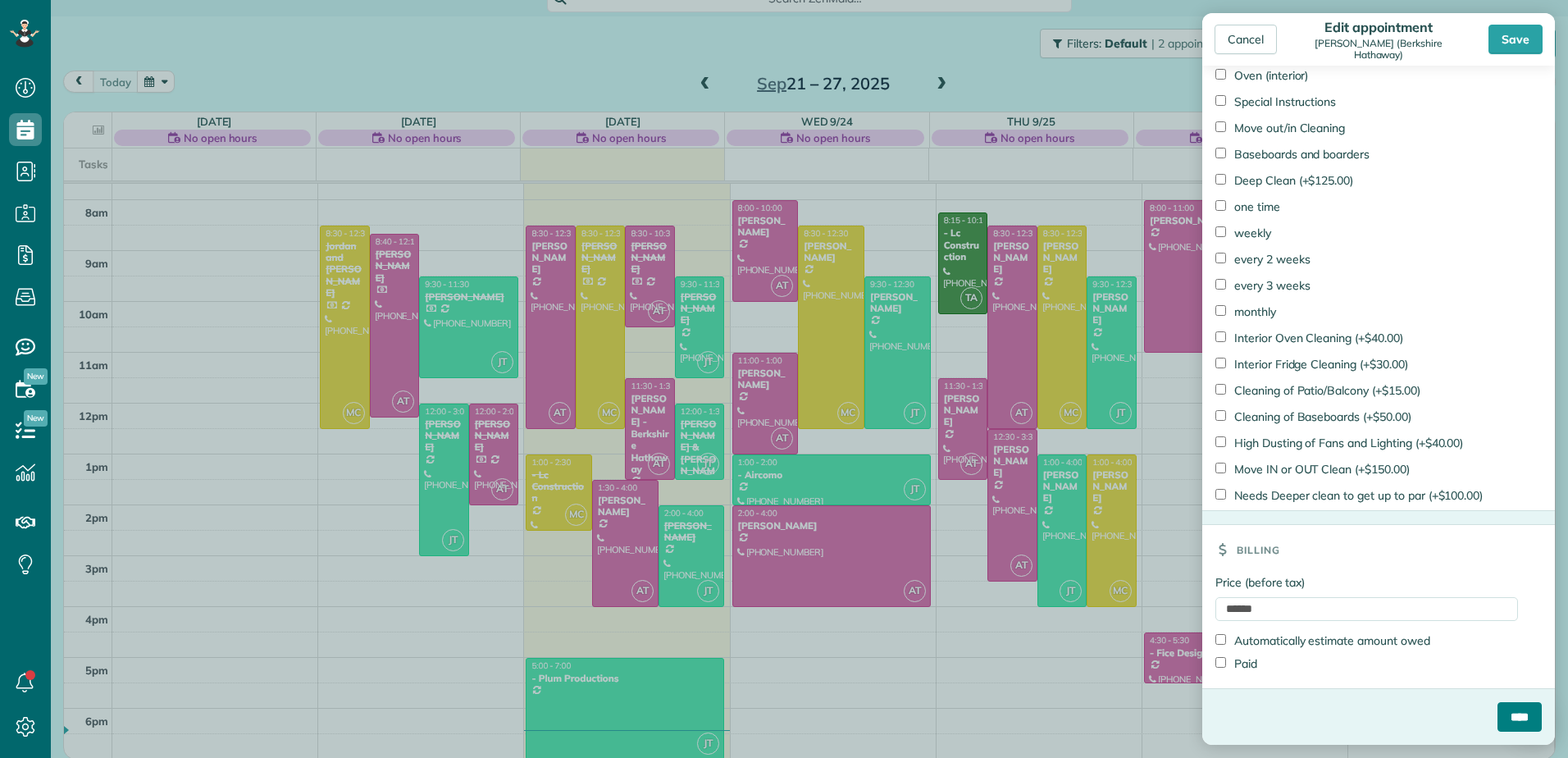
click at [1497, 714] on input "****" at bounding box center [1519, 717] width 44 height 30
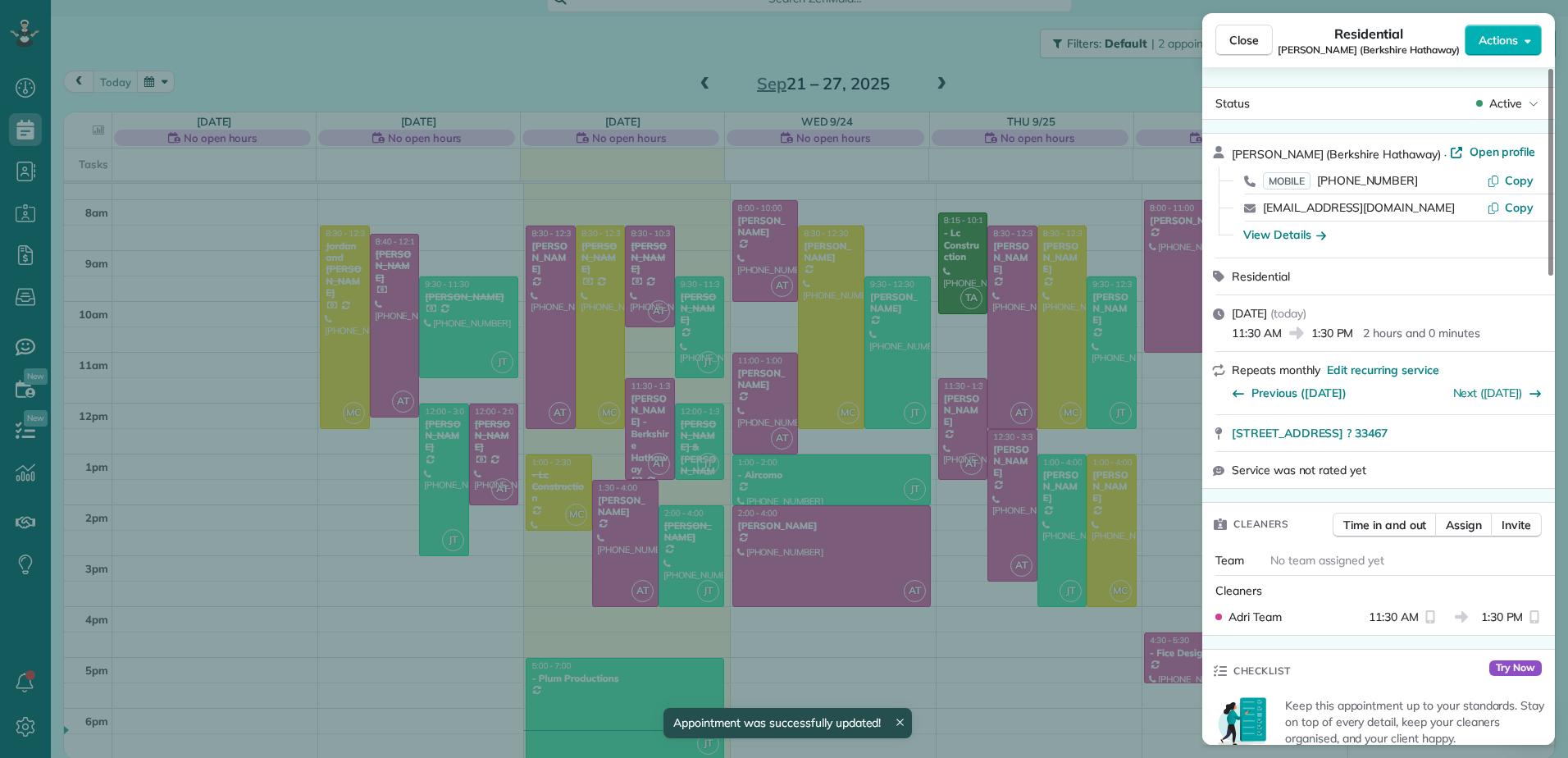
scroll to position [289, 0]
click at [1504, 108] on span "Active" at bounding box center [1505, 103] width 33 height 16
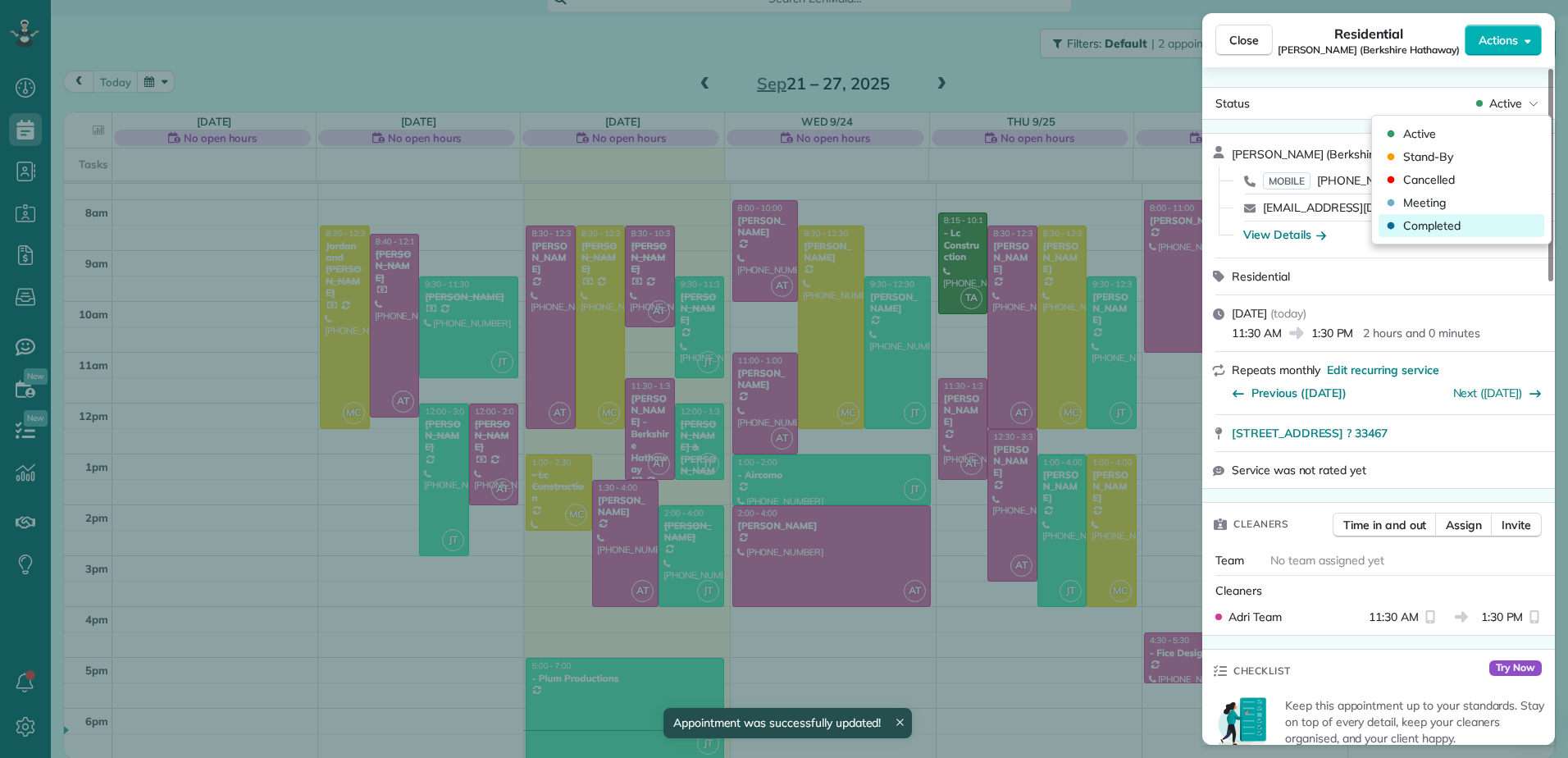
click at [1421, 222] on span "Completed" at bounding box center [1431, 225] width 58 height 16
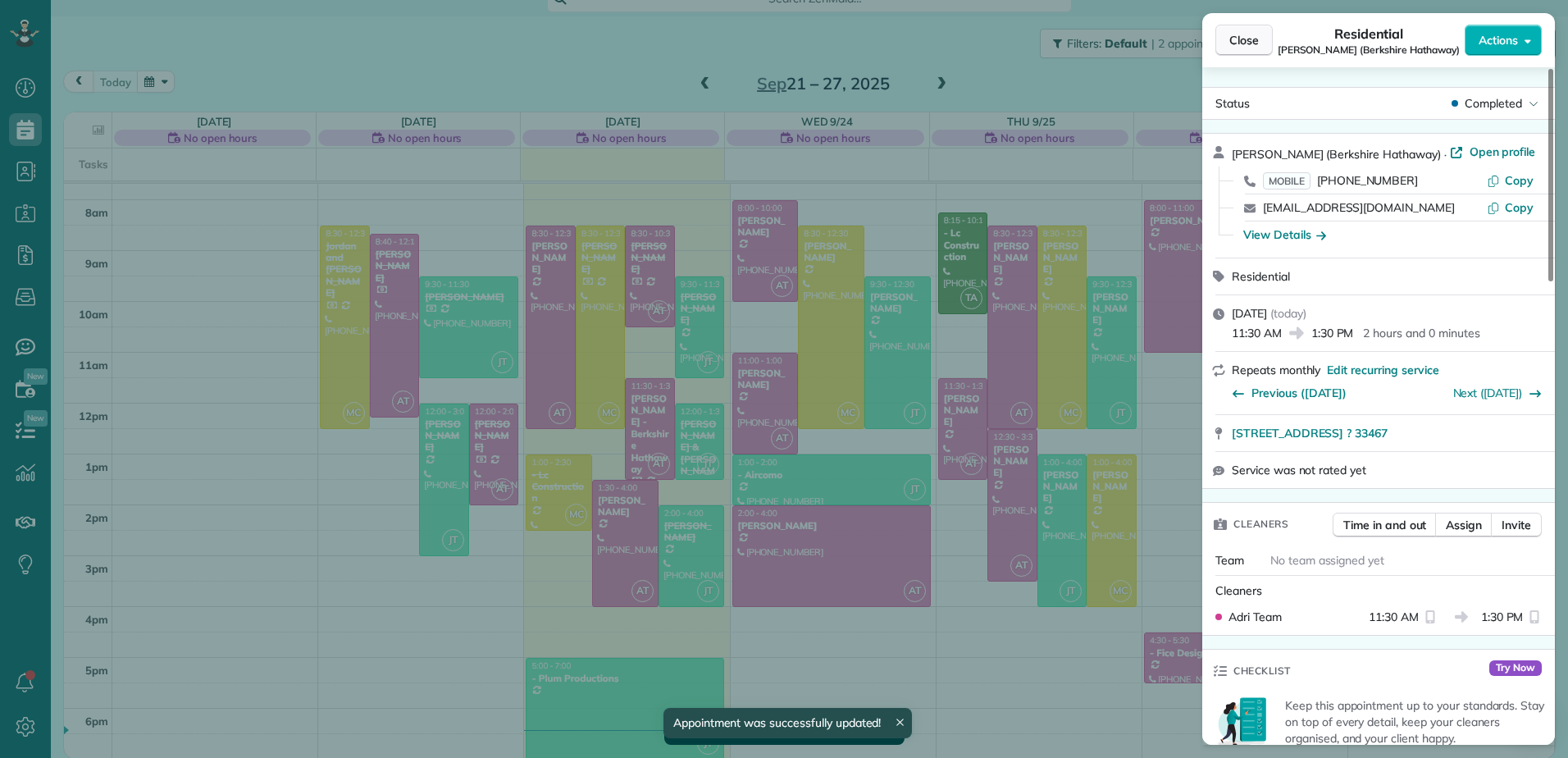
click at [1240, 31] on button "Close" at bounding box center [1244, 40] width 58 height 31
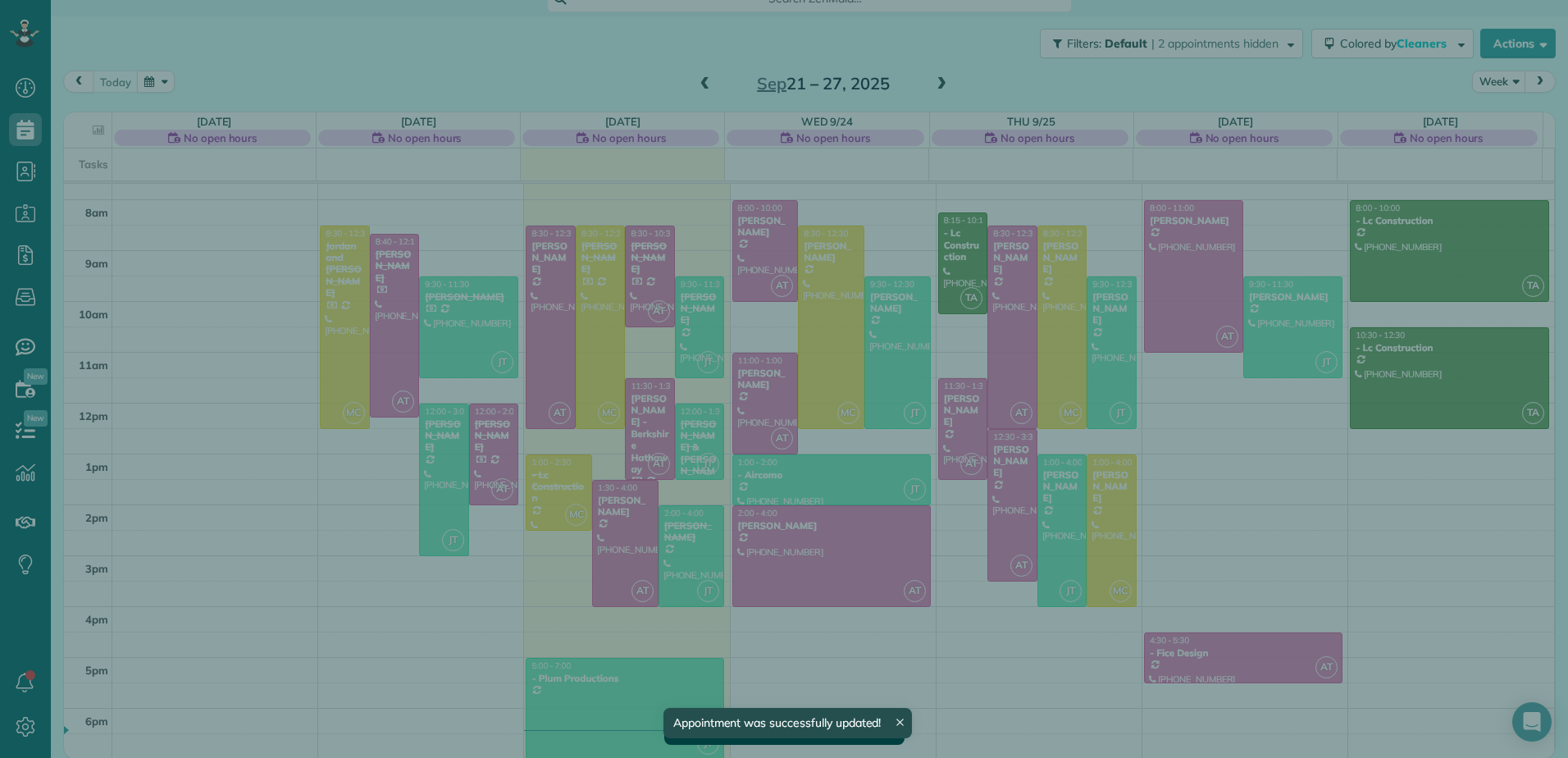
scroll to position [289, 0]
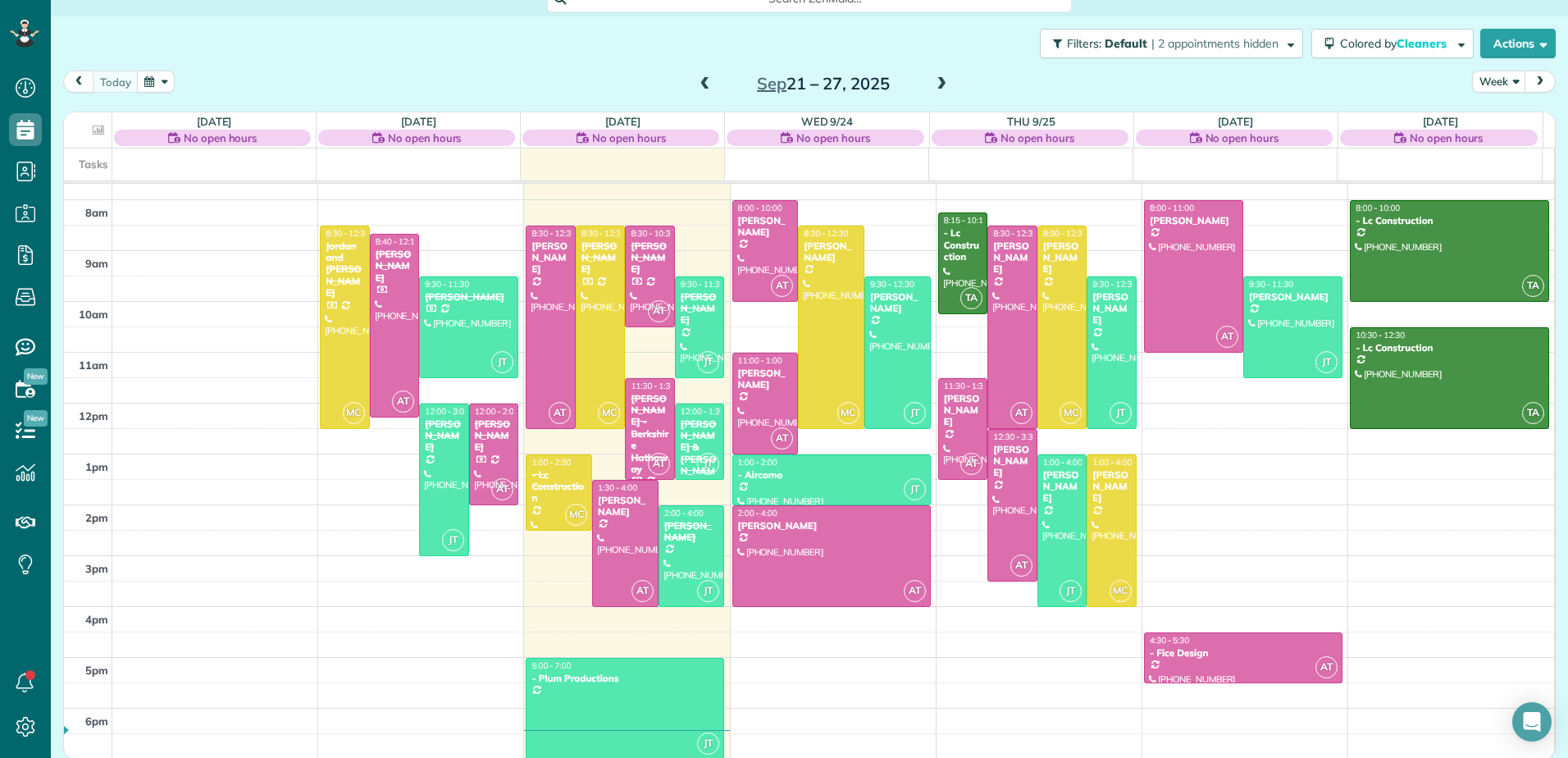
click at [937, 92] on span at bounding box center [940, 85] width 18 height 25
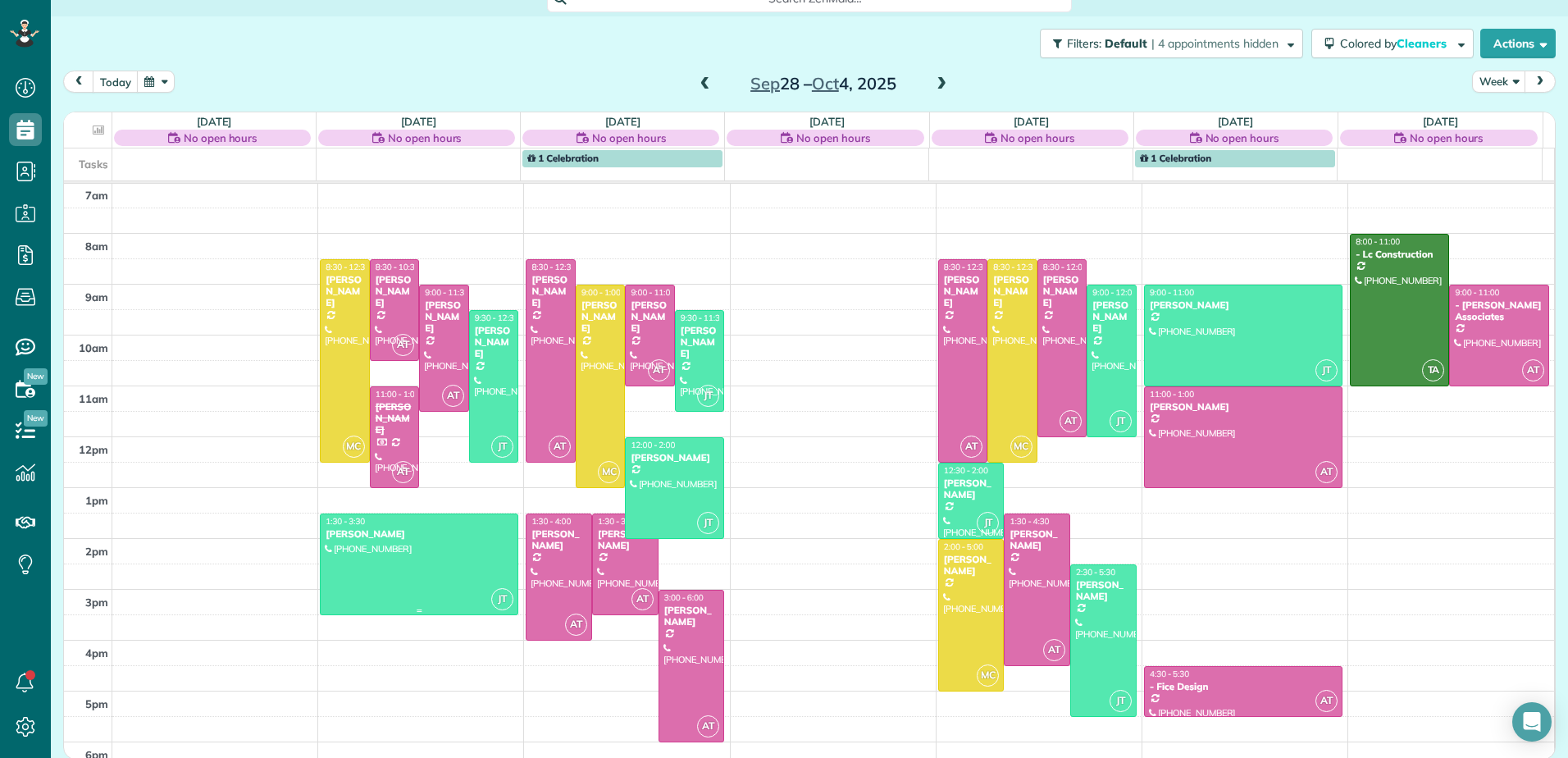
click at [371, 556] on div at bounding box center [419, 564] width 196 height 100
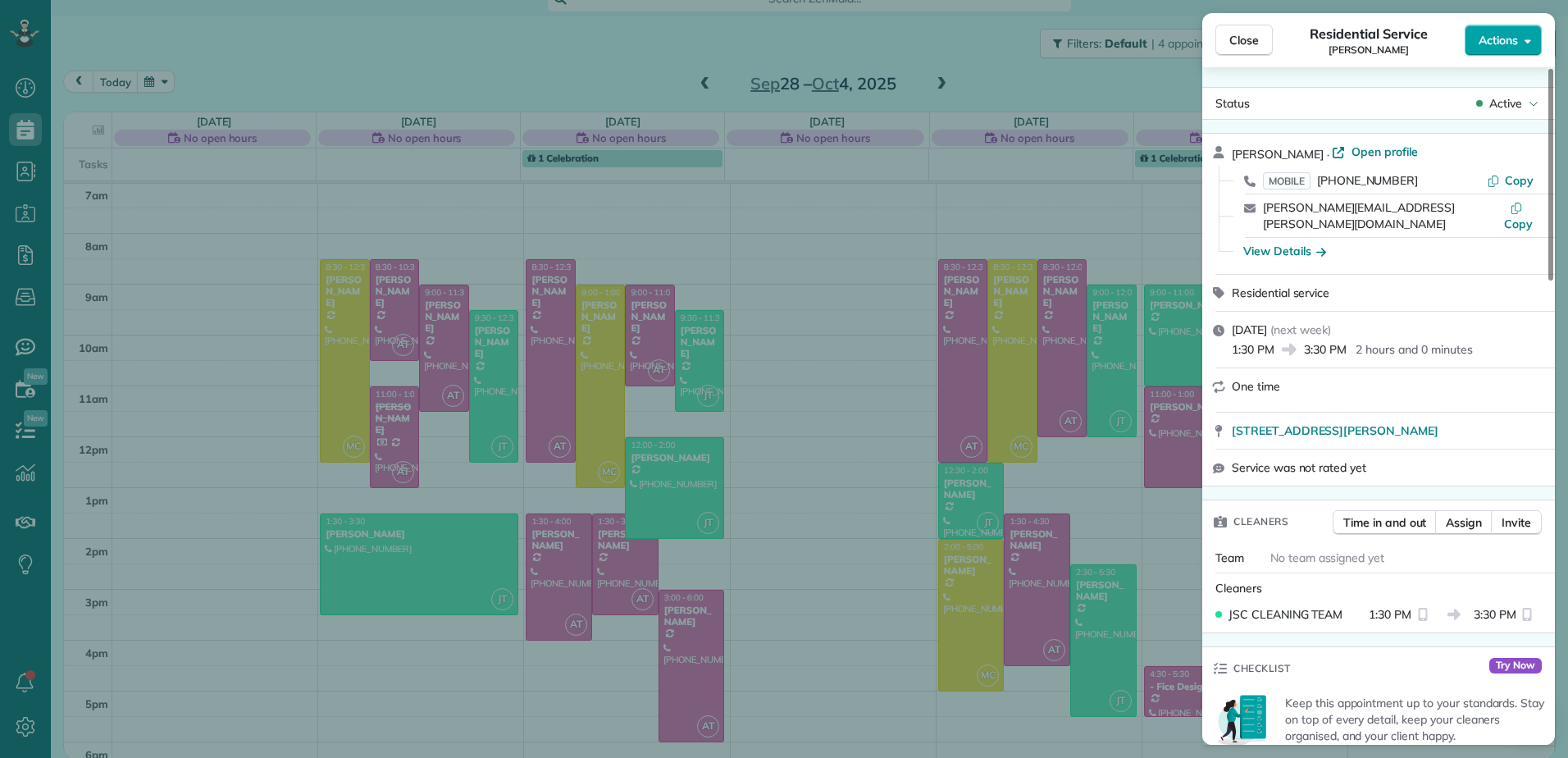
click at [1514, 34] on span "Actions" at bounding box center [1498, 39] width 39 height 16
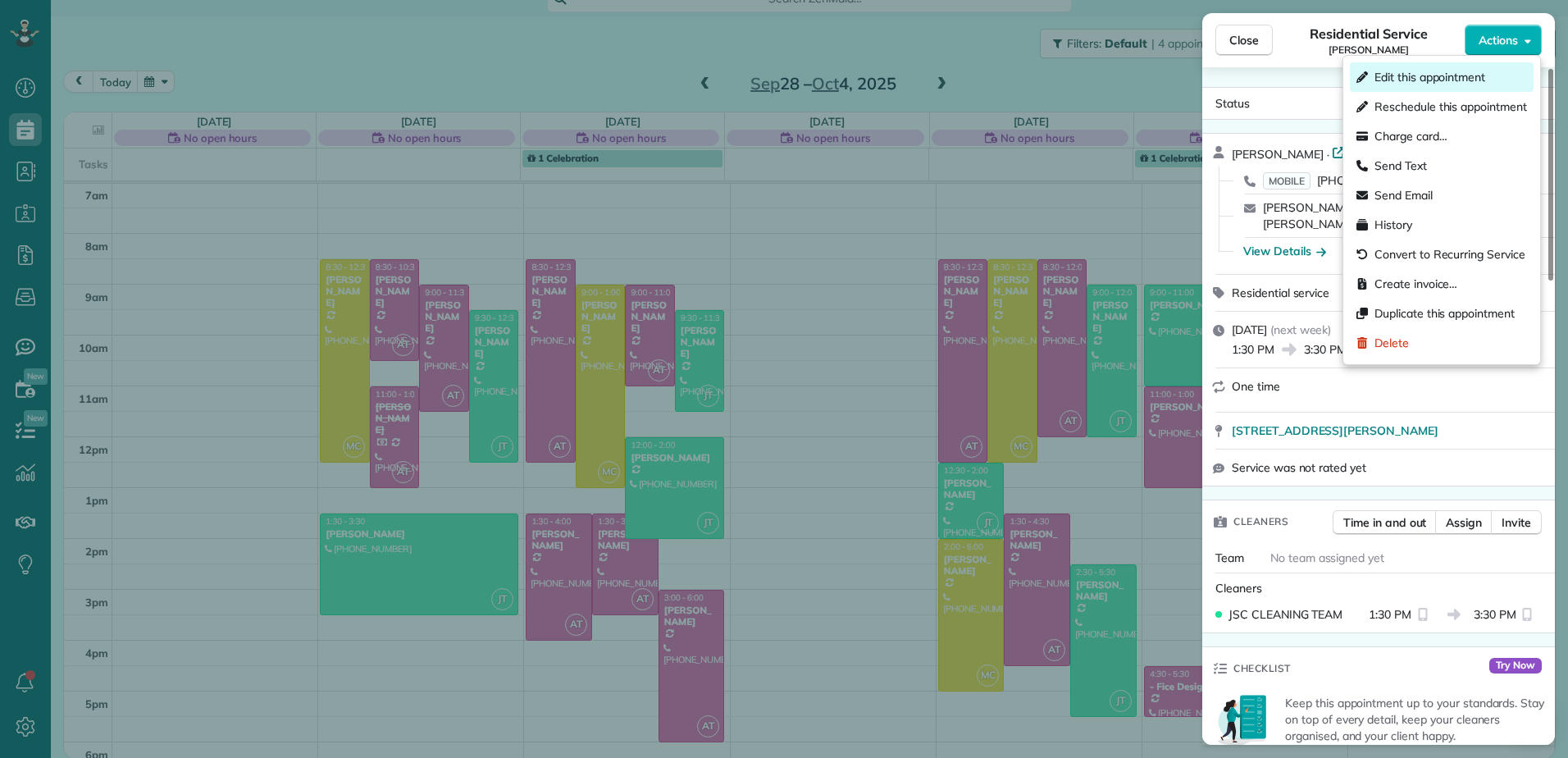
click at [1401, 84] on span "Edit this appointment" at bounding box center [1429, 77] width 111 height 16
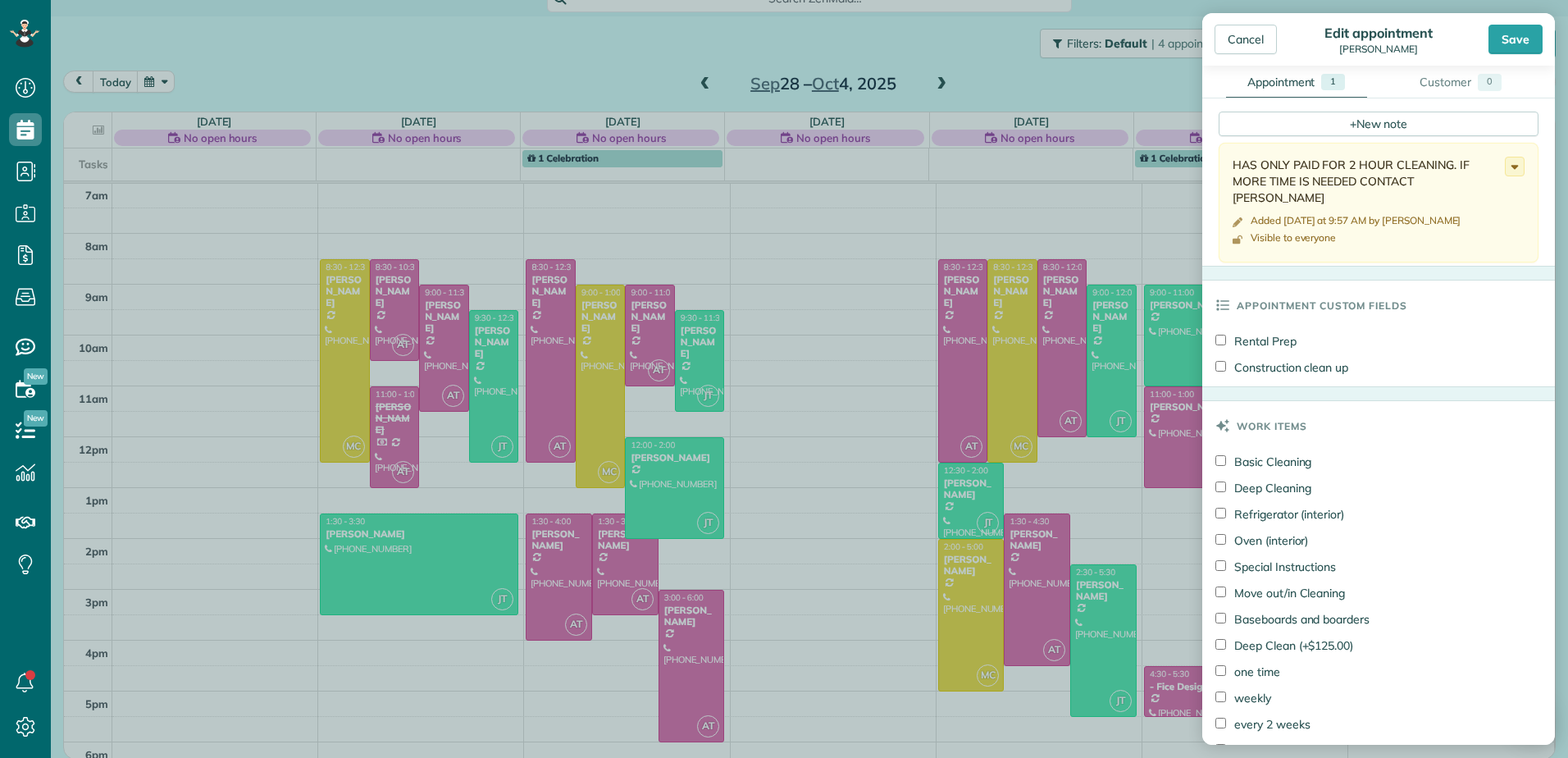
scroll to position [1104, 0]
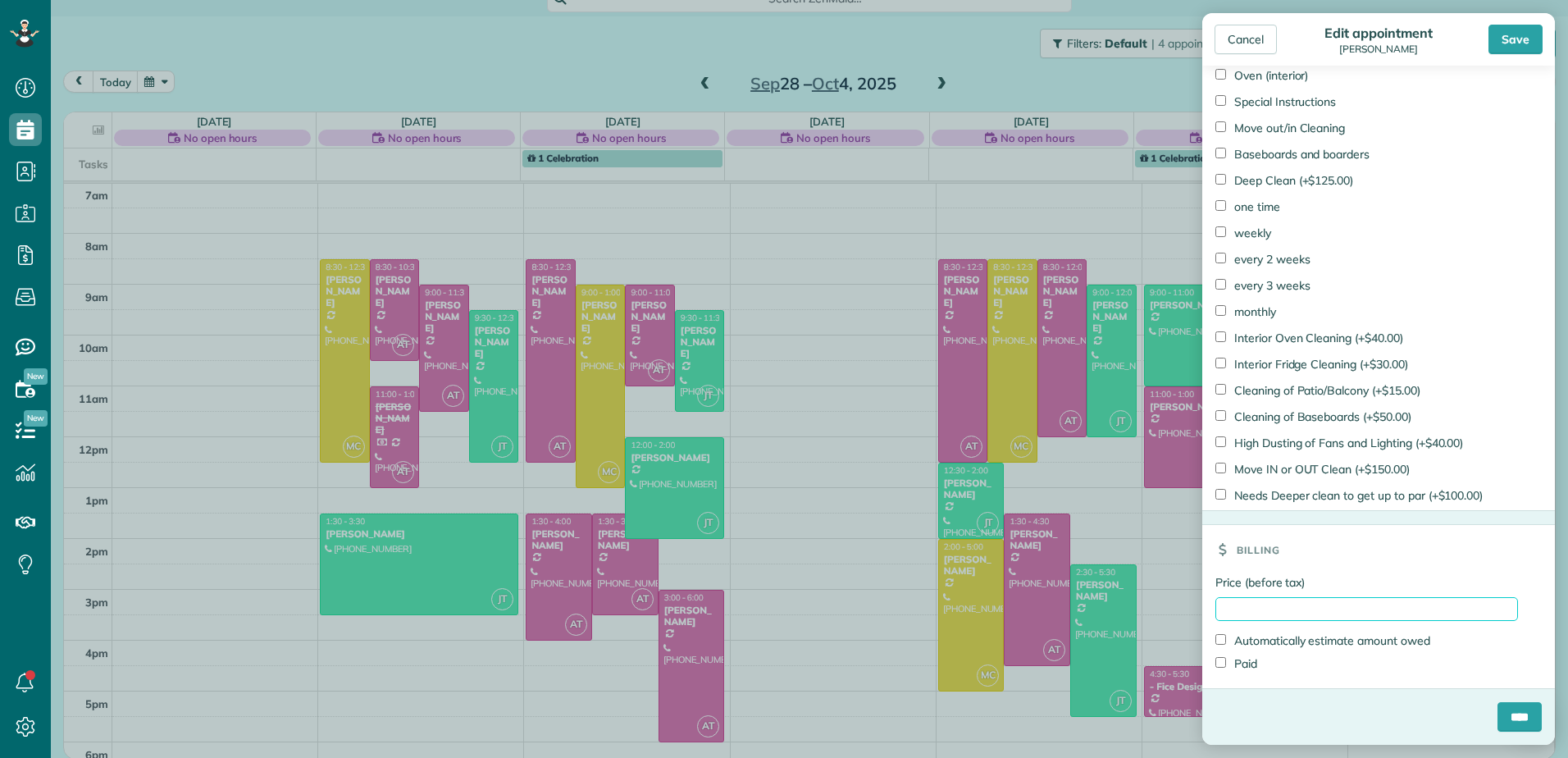
click at [1240, 614] on input "Price (before tax)" at bounding box center [1366, 609] width 302 height 24
type input "******"
click at [1240, 665] on label "Paid" at bounding box center [1235, 664] width 41 height 16
click at [1505, 712] on input "****" at bounding box center [1519, 717] width 44 height 30
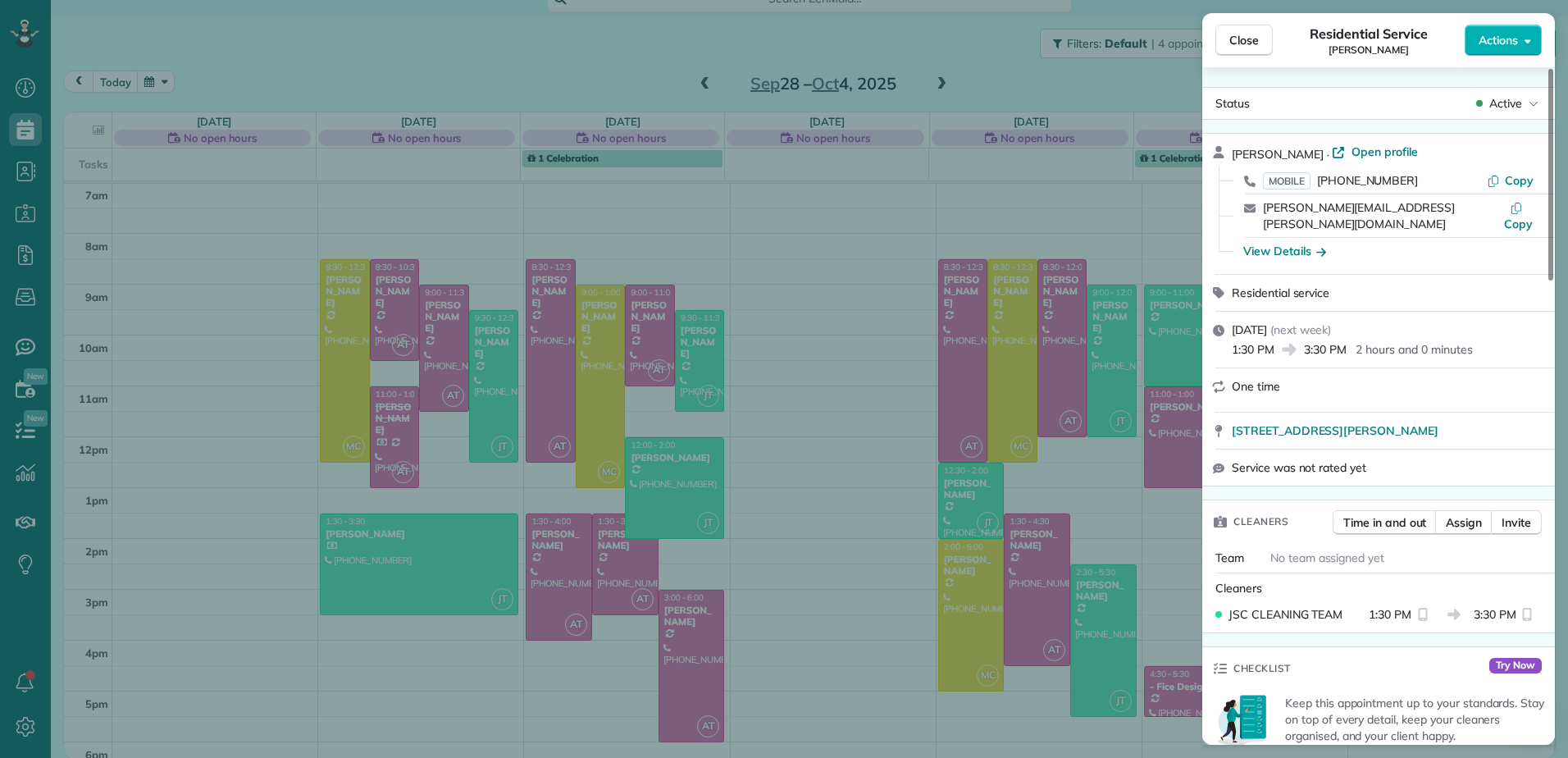
drag, startPoint x: 710, startPoint y: 566, endPoint x: 712, endPoint y: 544, distance: 22.1
click at [710, 566] on div "Close Residential Service [PERSON_NAME] Actions Status Active [PERSON_NAME] · O…" at bounding box center [784, 379] width 1568 height 758
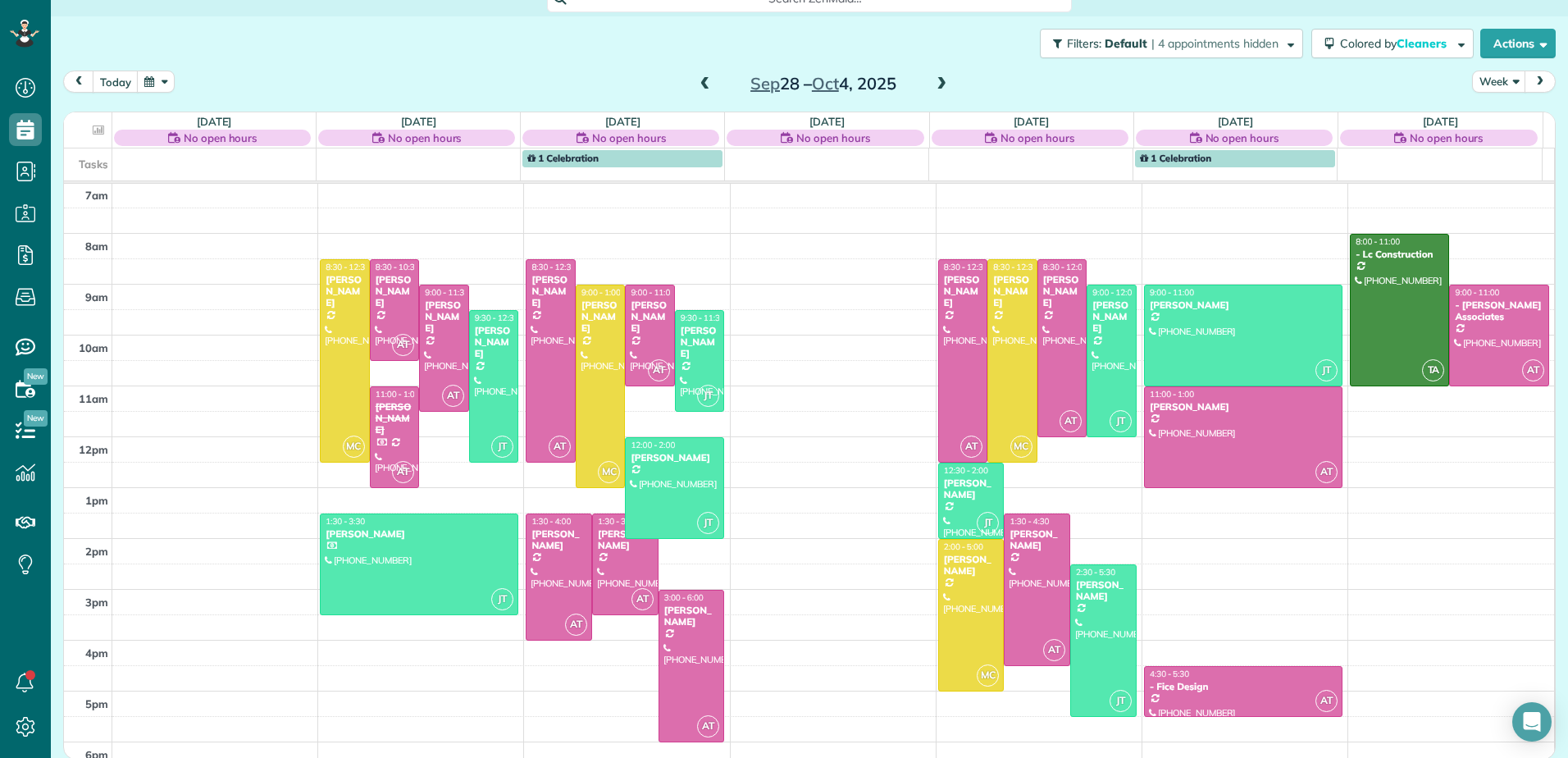
click at [699, 83] on span at bounding box center [705, 84] width 18 height 14
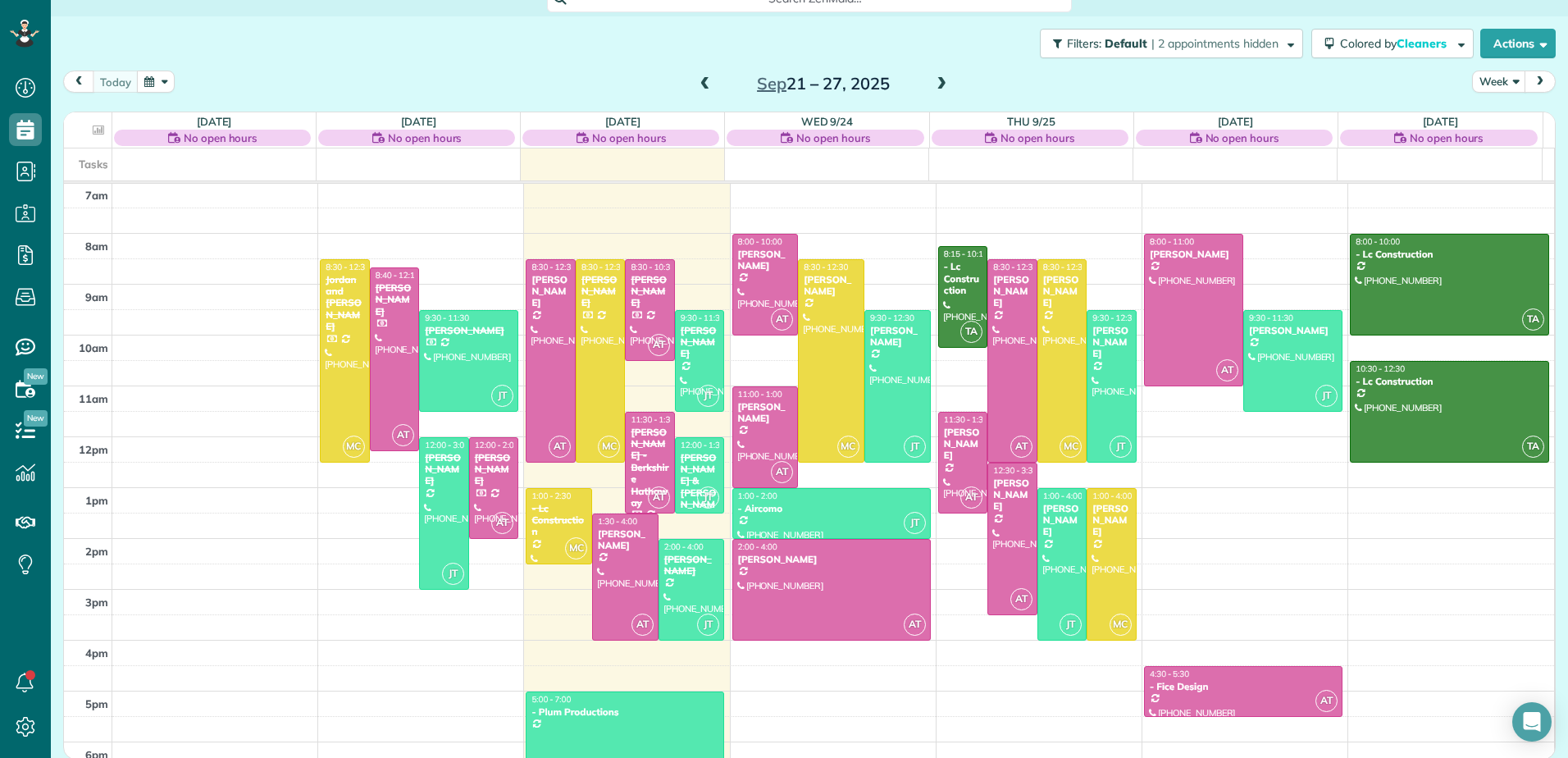
click at [699, 83] on span at bounding box center [705, 84] width 18 height 14
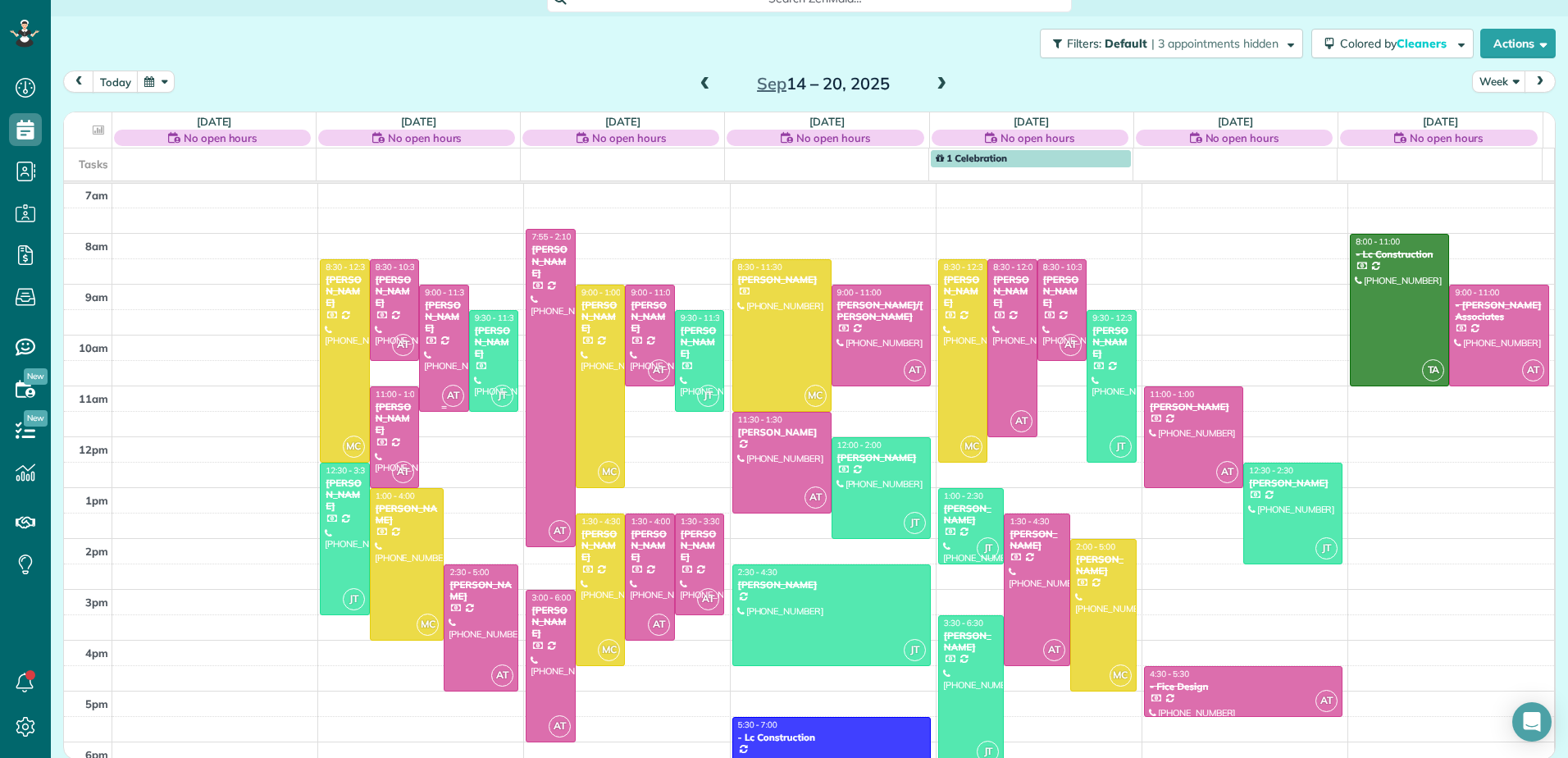
click at [452, 324] on div "[PERSON_NAME]" at bounding box center [444, 317] width 40 height 36
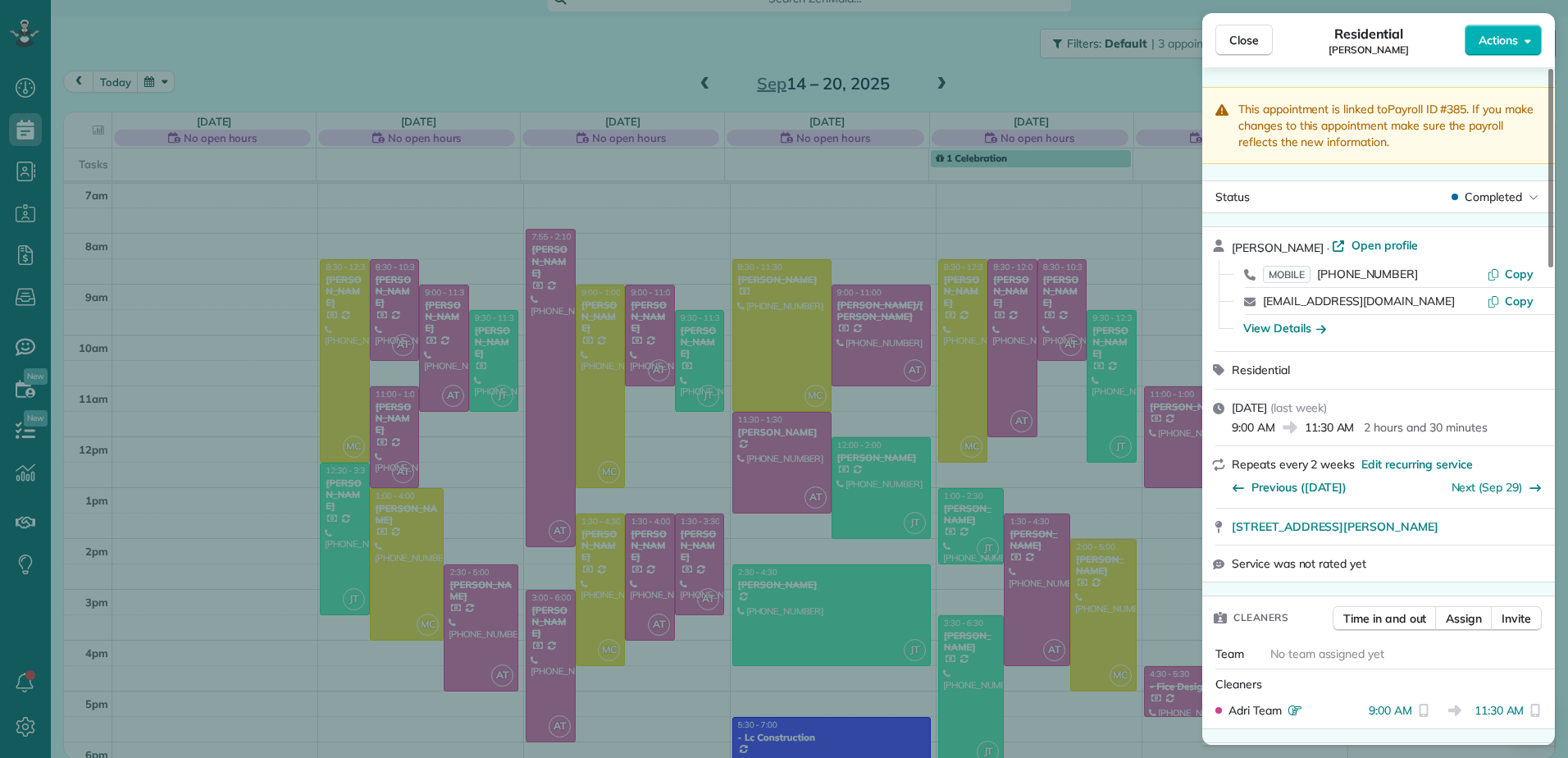
click at [932, 84] on div "Close Residential [PERSON_NAME] Actions This appointment is linked to Payroll I…" at bounding box center [784, 379] width 1568 height 758
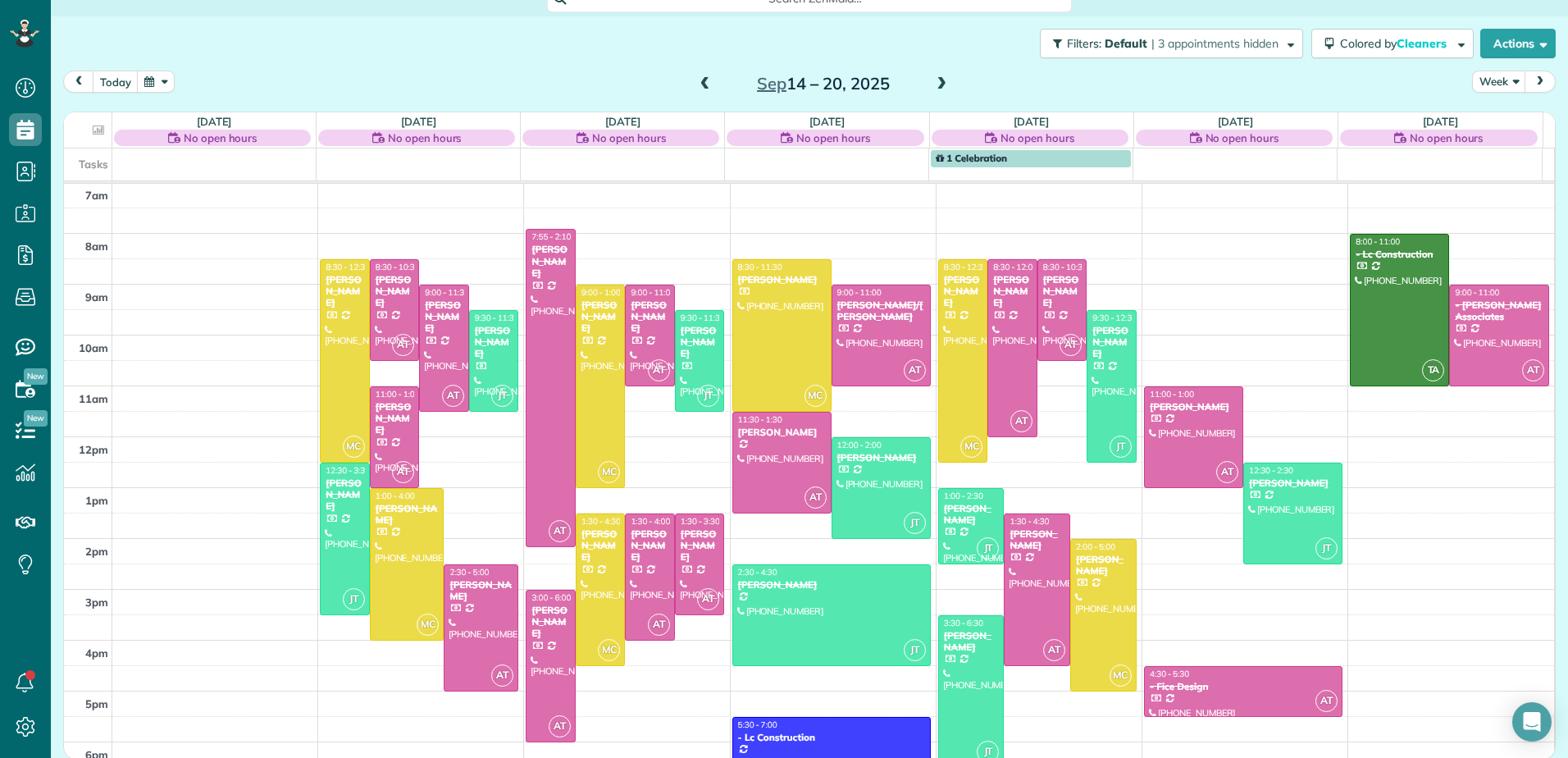
click at [932, 84] on span at bounding box center [940, 84] width 18 height 14
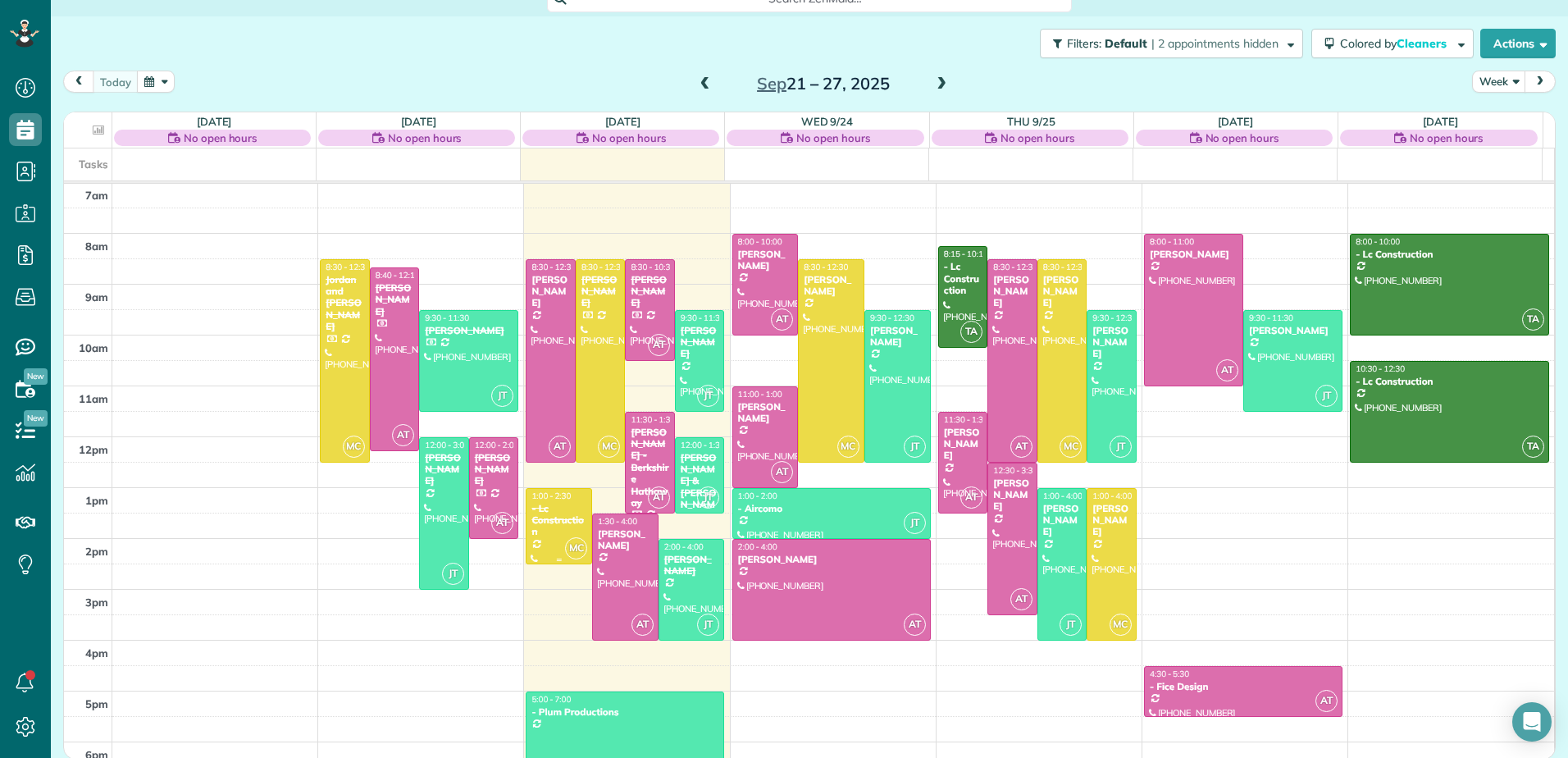
click at [545, 535] on div "- Lc Construction" at bounding box center [558, 520] width 57 height 36
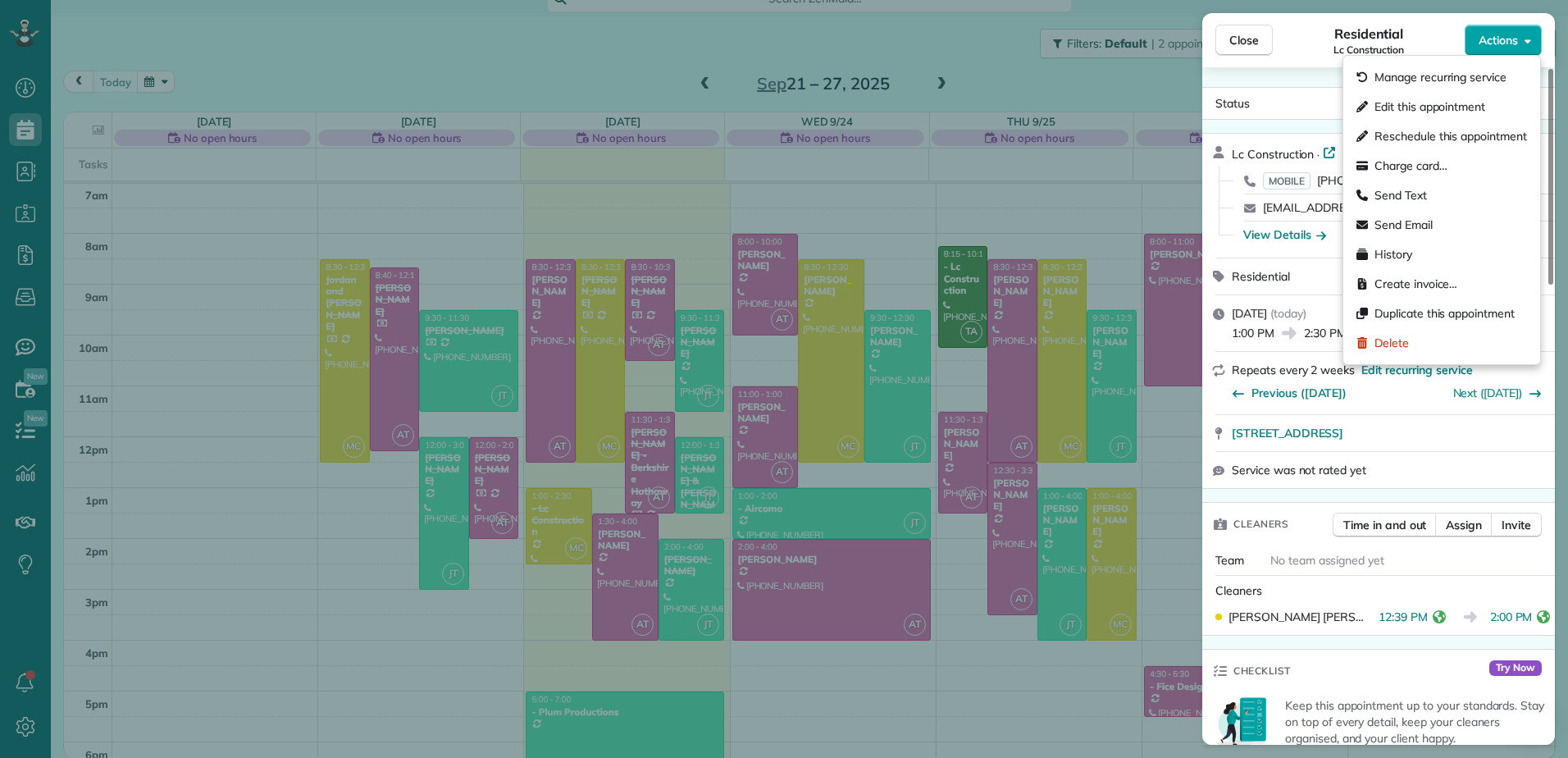
click at [1515, 41] on span "Actions" at bounding box center [1498, 39] width 39 height 16
click at [1442, 107] on span "Edit this appointment" at bounding box center [1429, 106] width 111 height 16
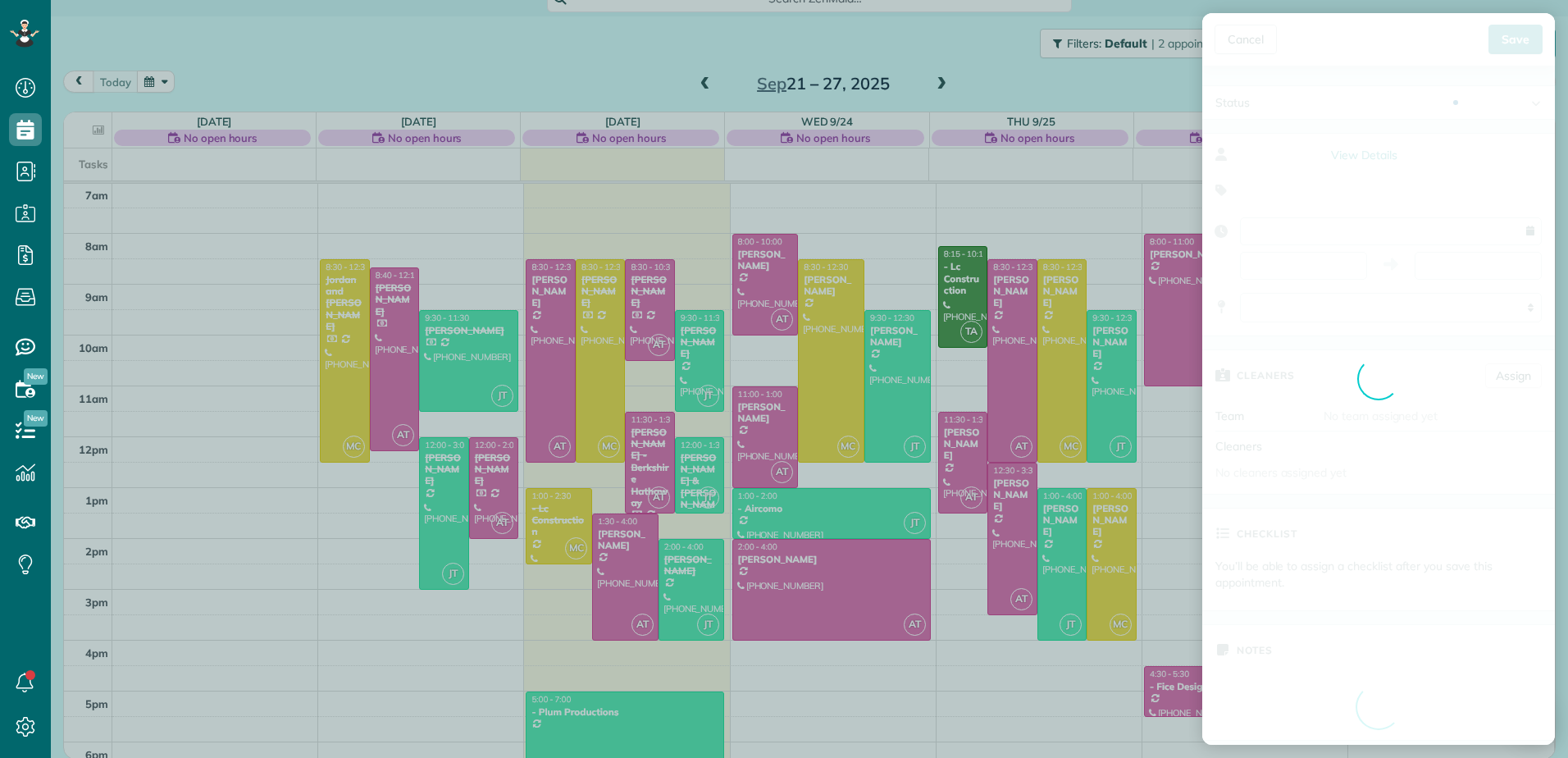
type input "**********"
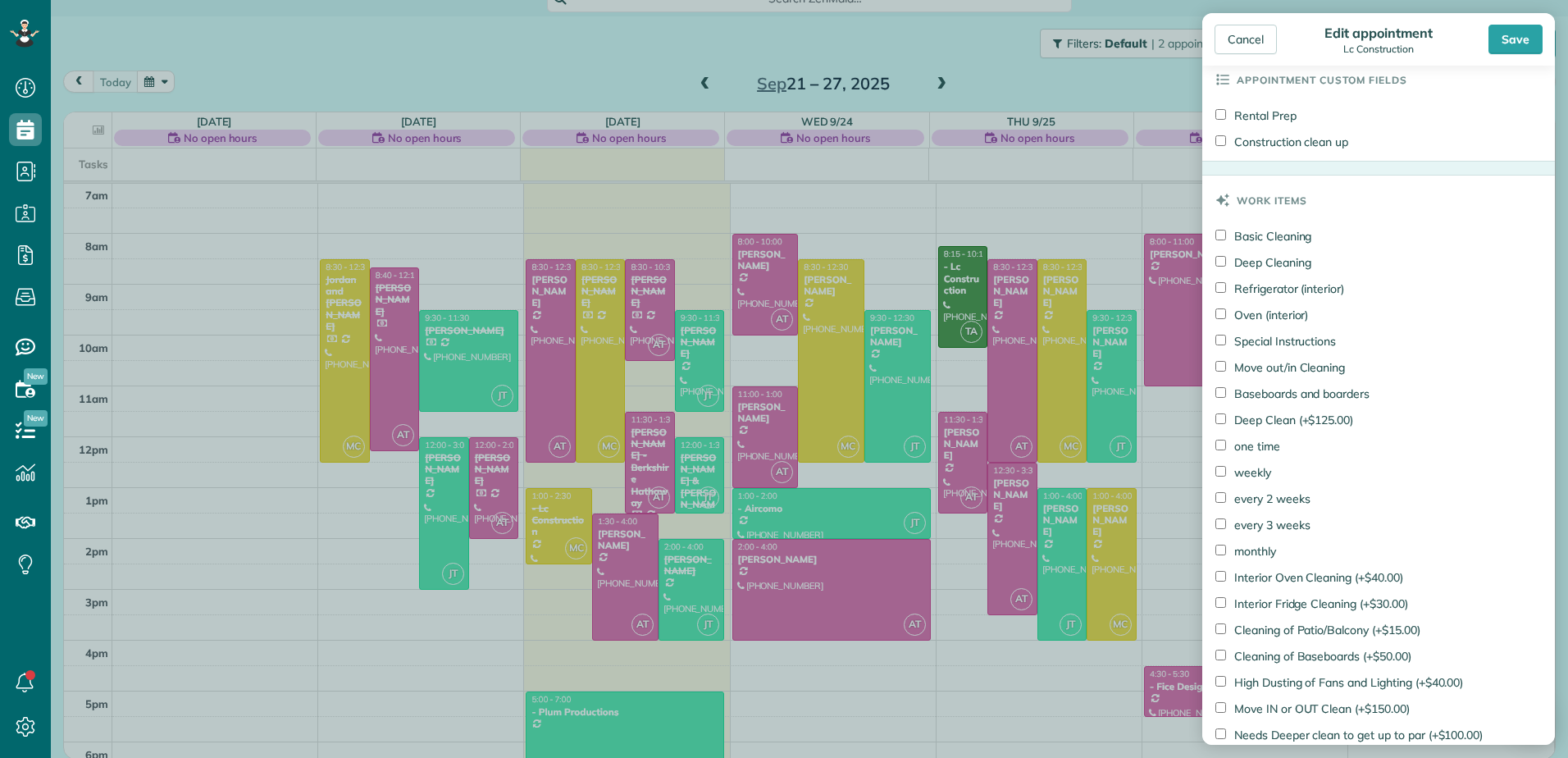
scroll to position [980, 0]
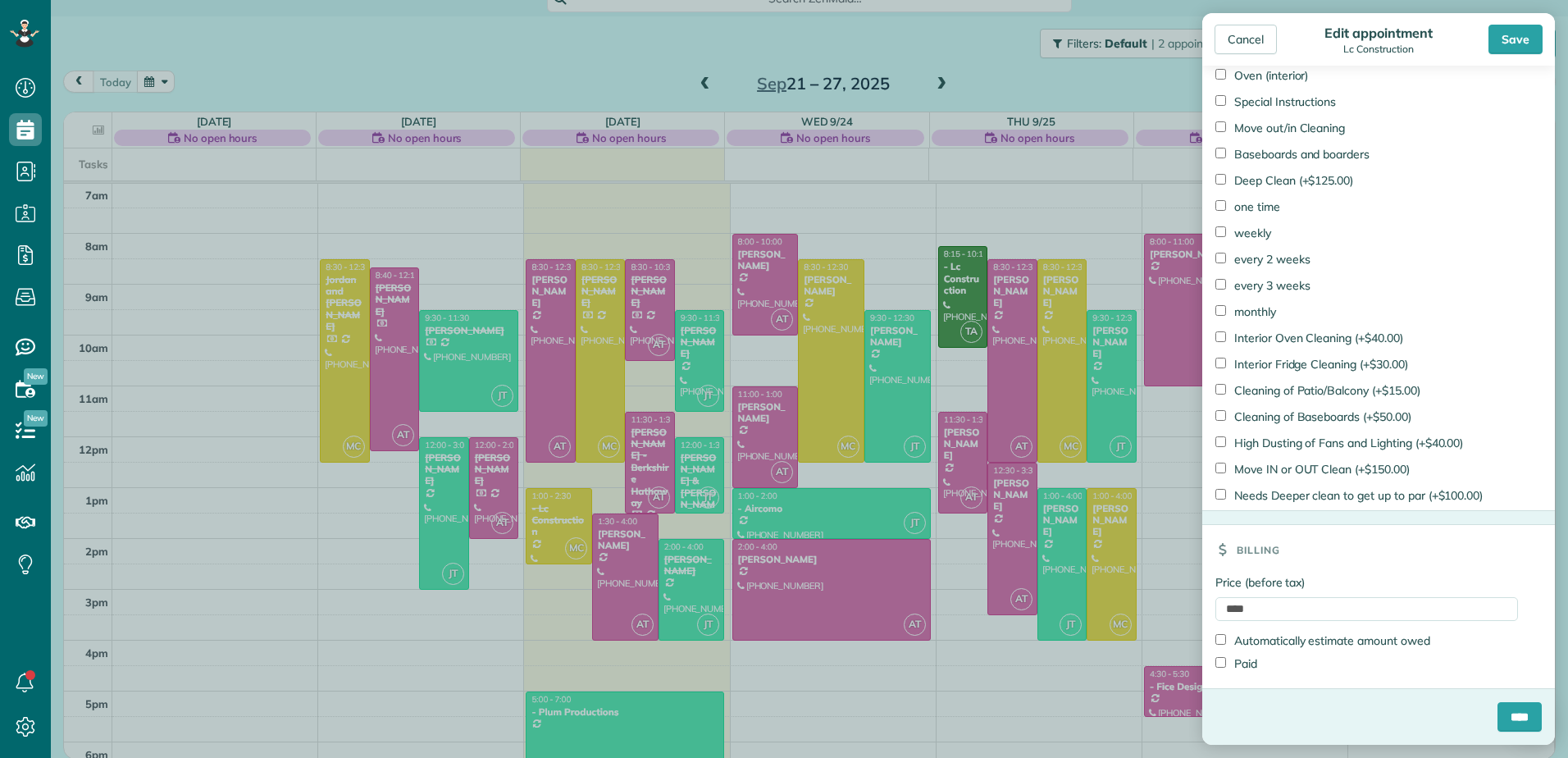
click at [1214, 612] on div "Price (before tax) **** Automatically estimate amount owed Paid" at bounding box center [1378, 631] width 352 height 114
click at [1229, 612] on input "****" at bounding box center [1366, 609] width 302 height 24
type input "*****"
click at [1247, 668] on label "Paid" at bounding box center [1235, 664] width 41 height 16
click at [1503, 722] on input "****" at bounding box center [1519, 717] width 44 height 30
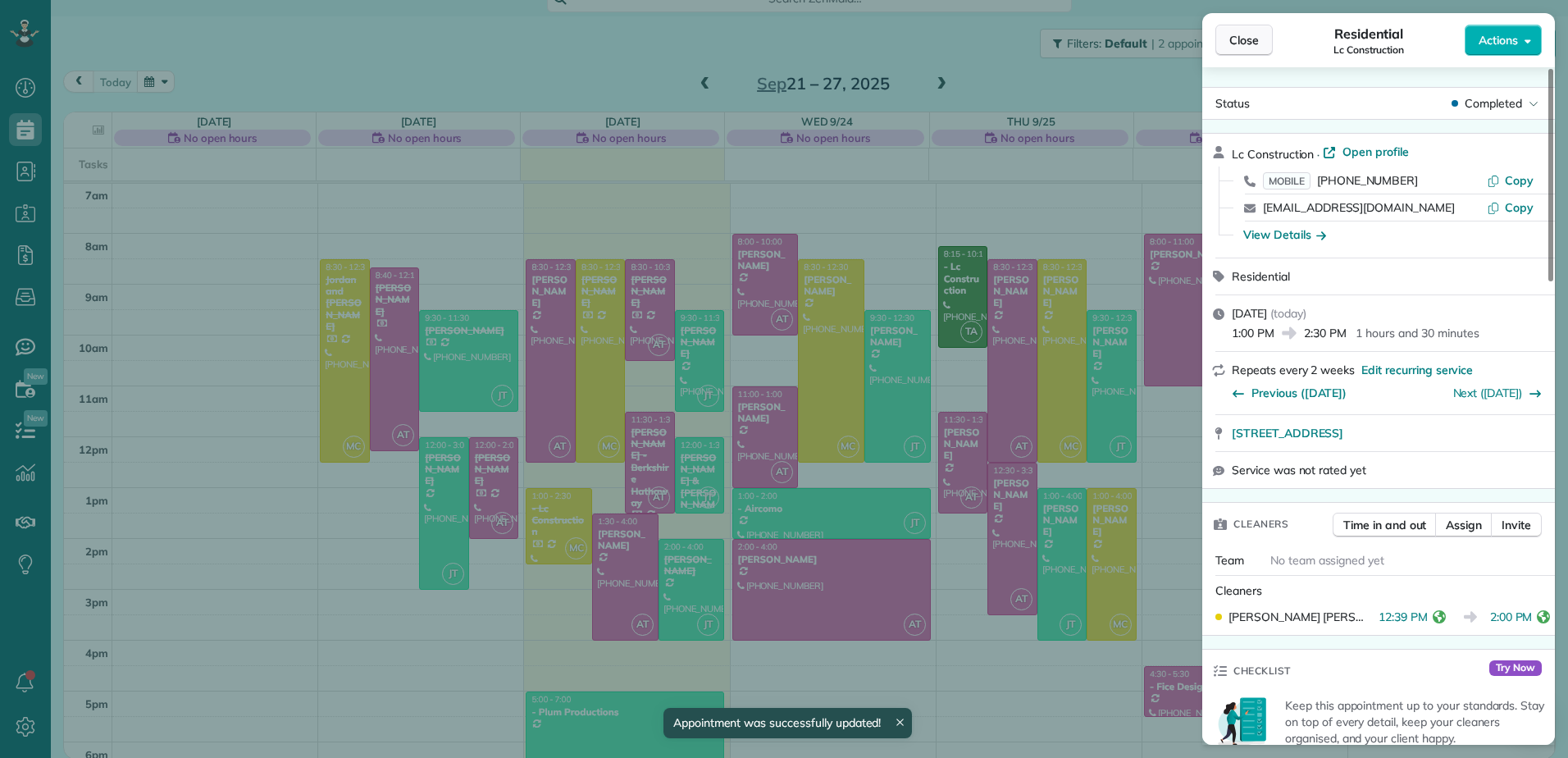
click at [1224, 38] on button "Close" at bounding box center [1244, 40] width 58 height 31
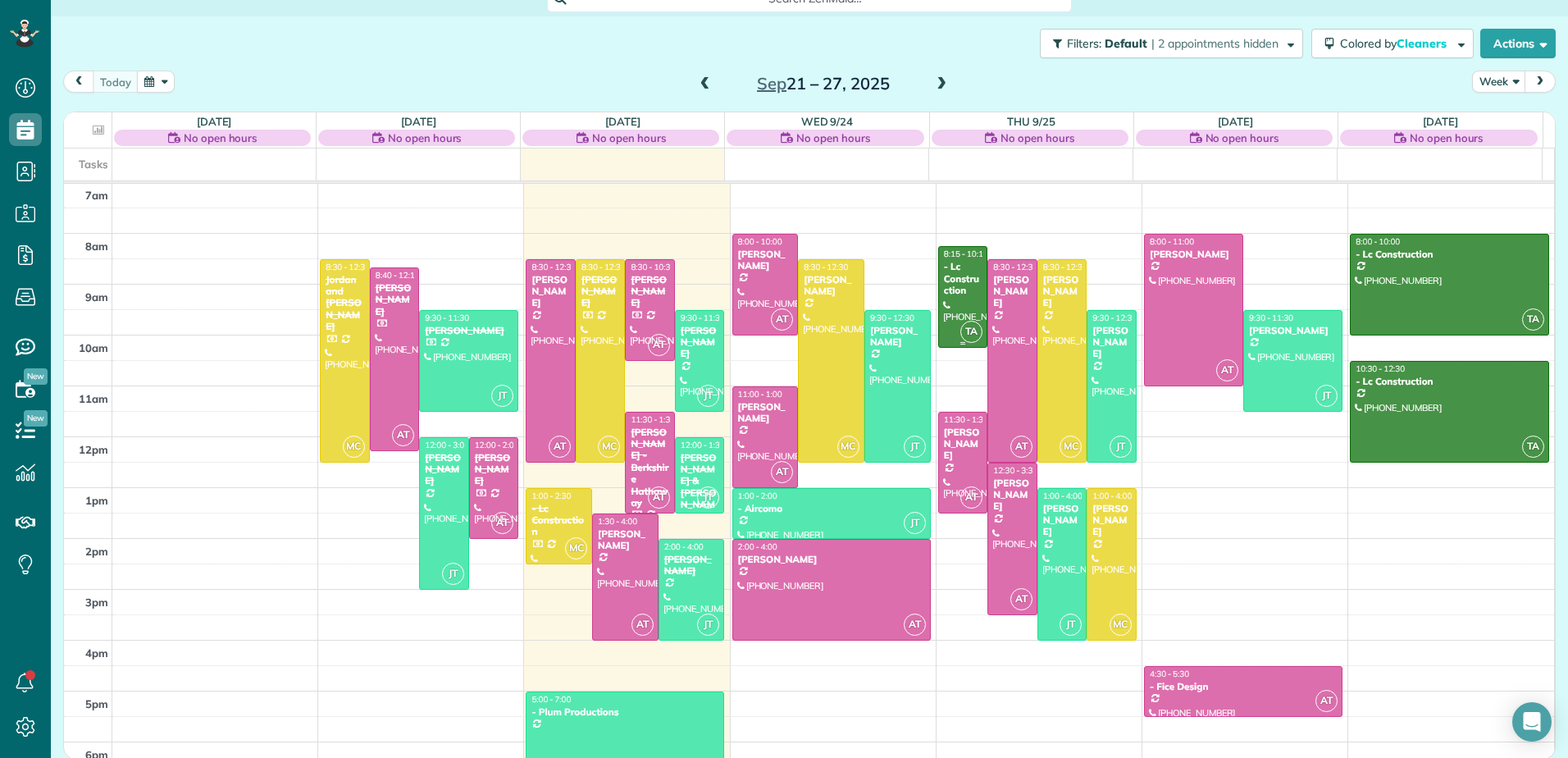
click at [941, 304] on div at bounding box center [963, 297] width 48 height 100
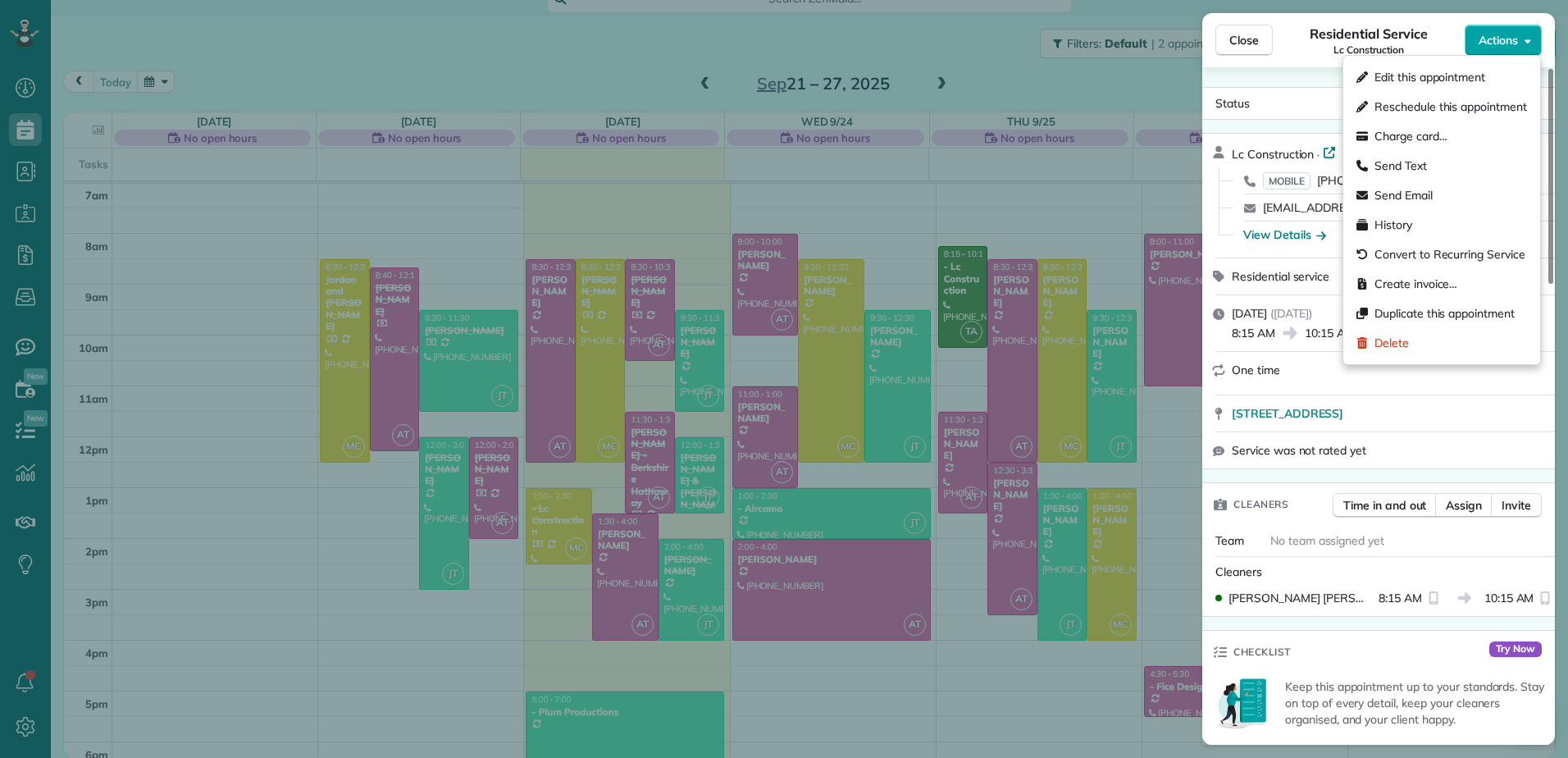
click at [1509, 39] on span "Actions" at bounding box center [1498, 39] width 39 height 16
click at [1430, 83] on span "Edit this appointment" at bounding box center [1429, 77] width 111 height 16
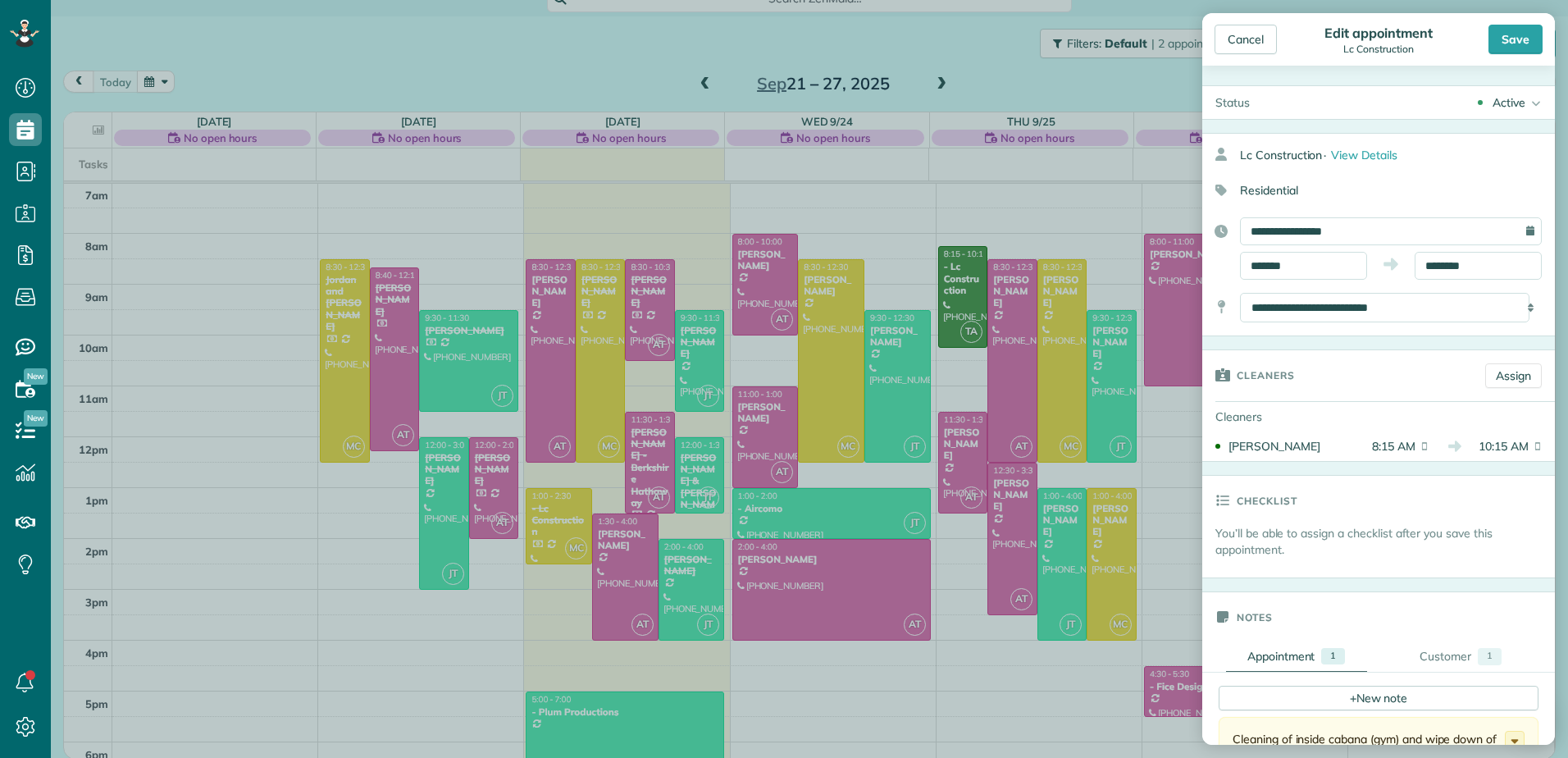
scroll to position [328, 0]
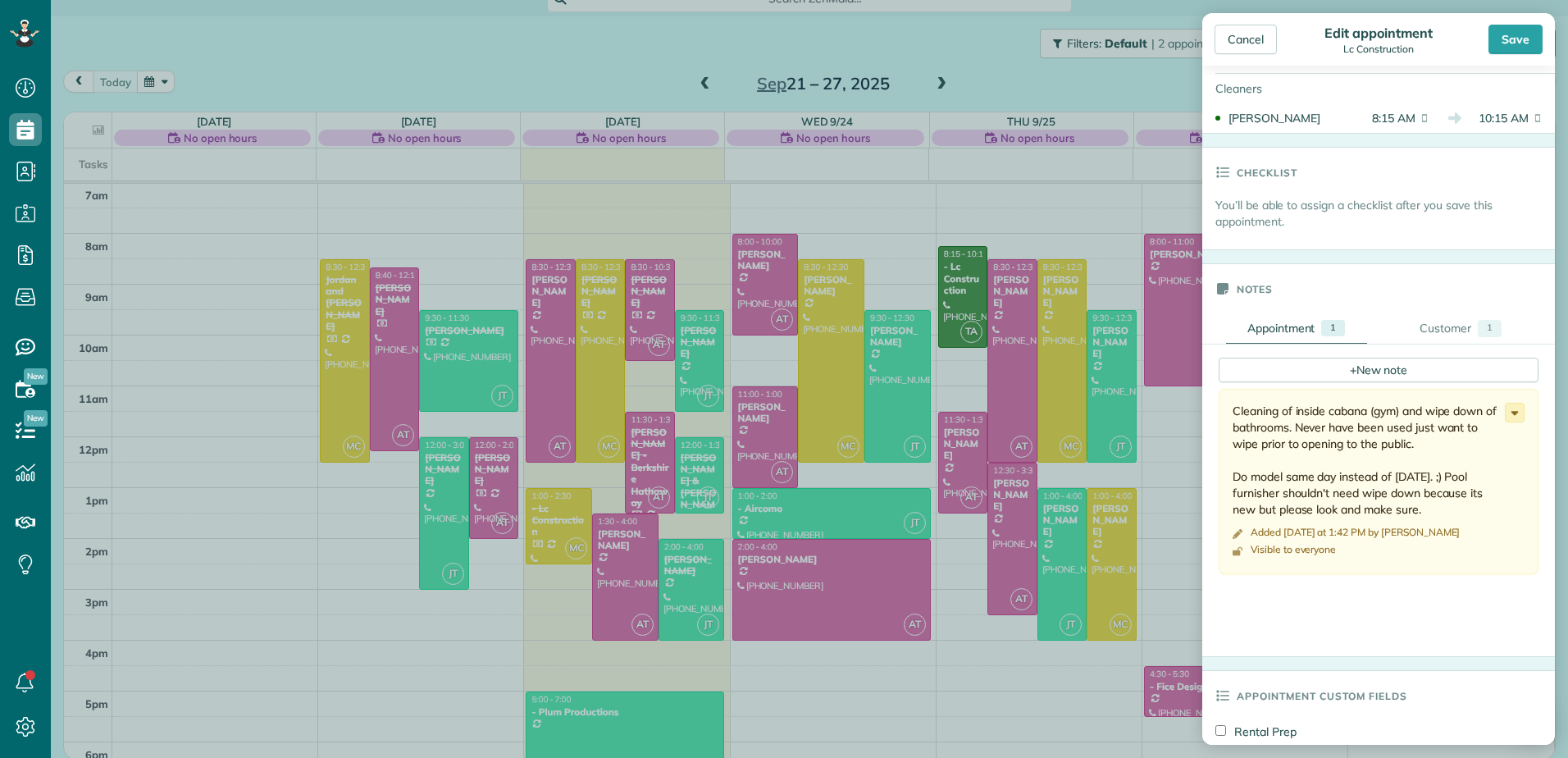
click at [1507, 413] on icon at bounding box center [1514, 412] width 18 height 18
click at [1452, 485] on link "Edit note" at bounding box center [1452, 478] width 141 height 31
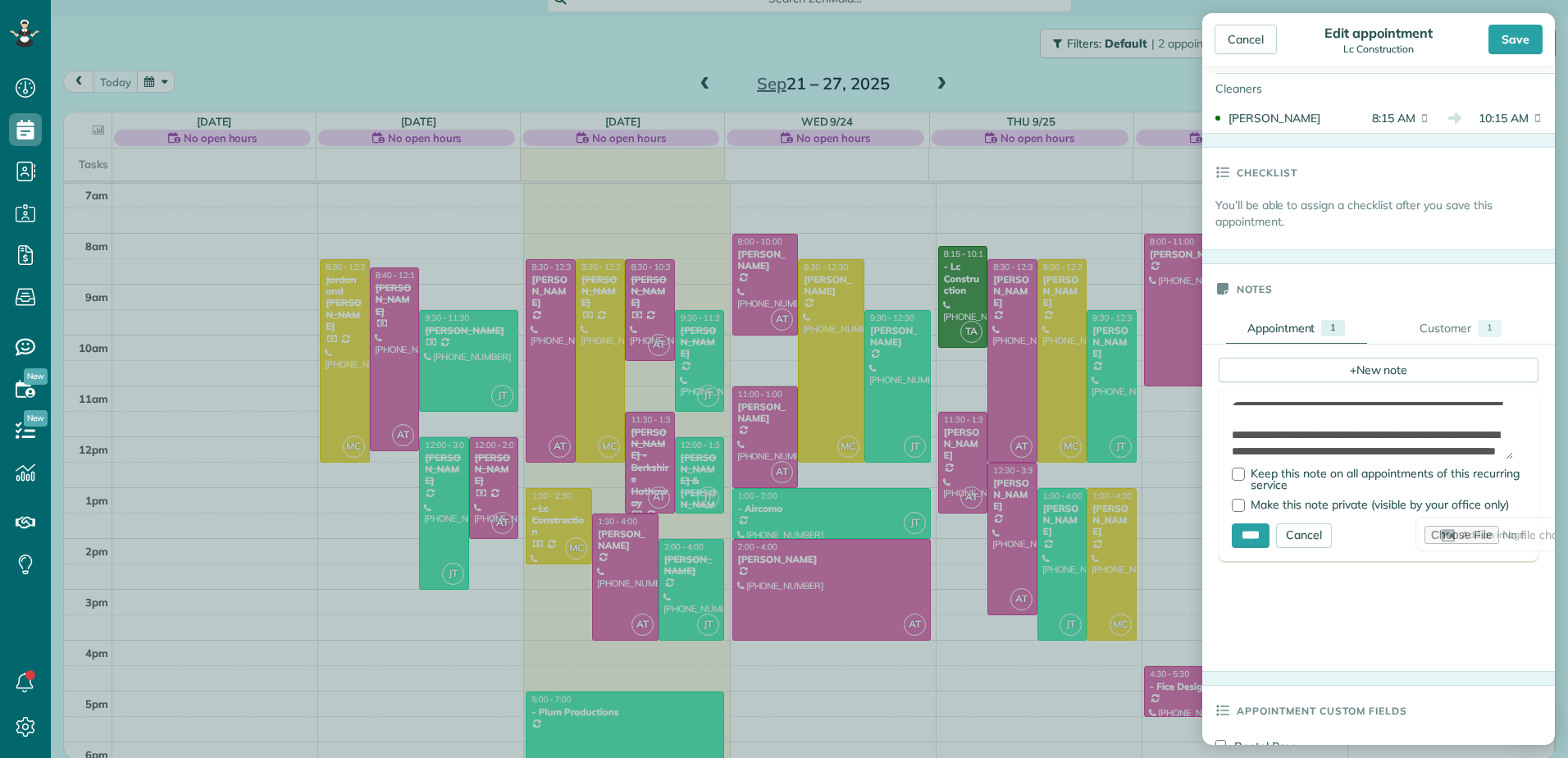
scroll to position [410, 0]
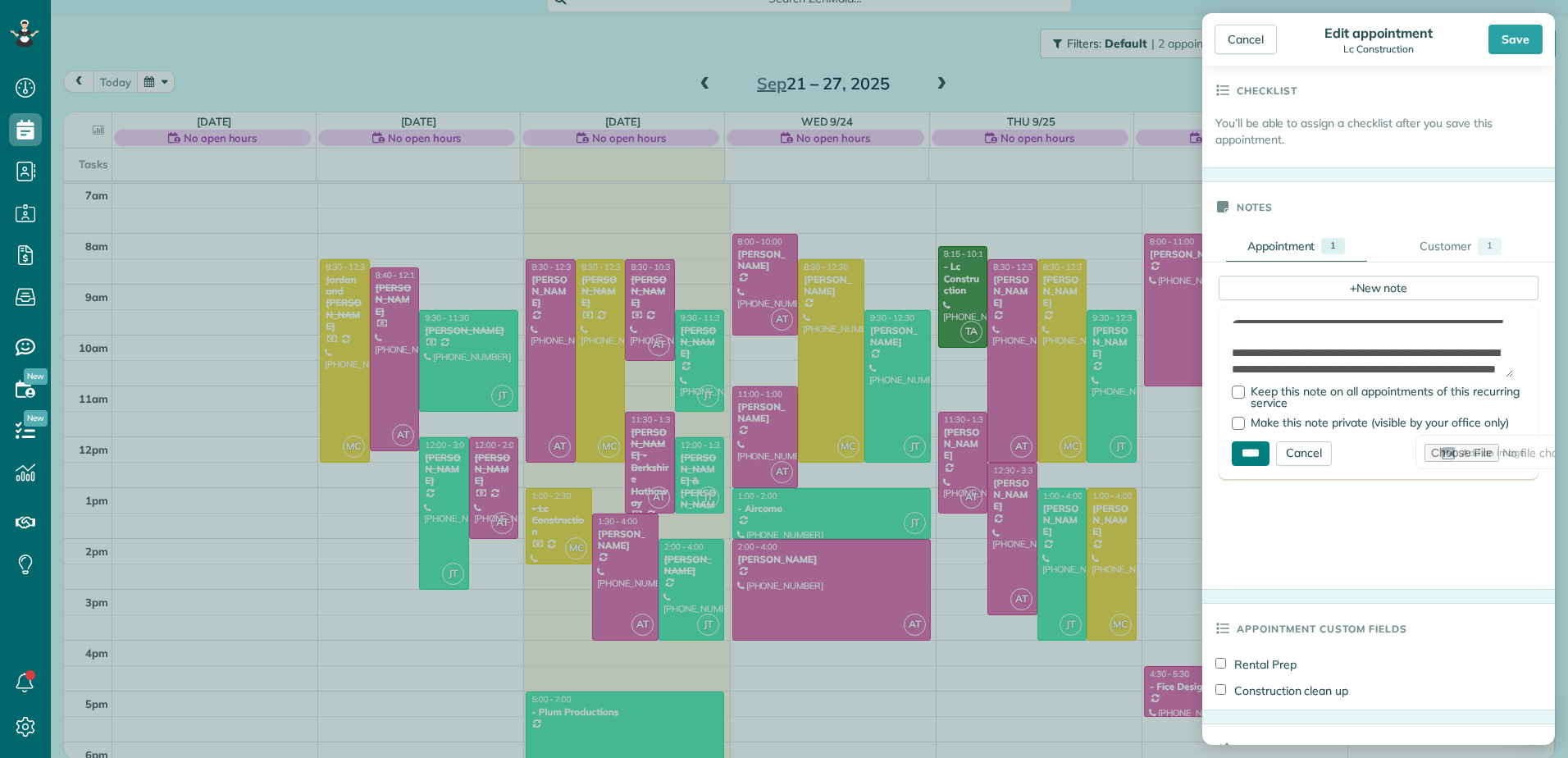
click at [1256, 445] on input "****" at bounding box center [1249, 454] width 38 height 25
type input "**********"
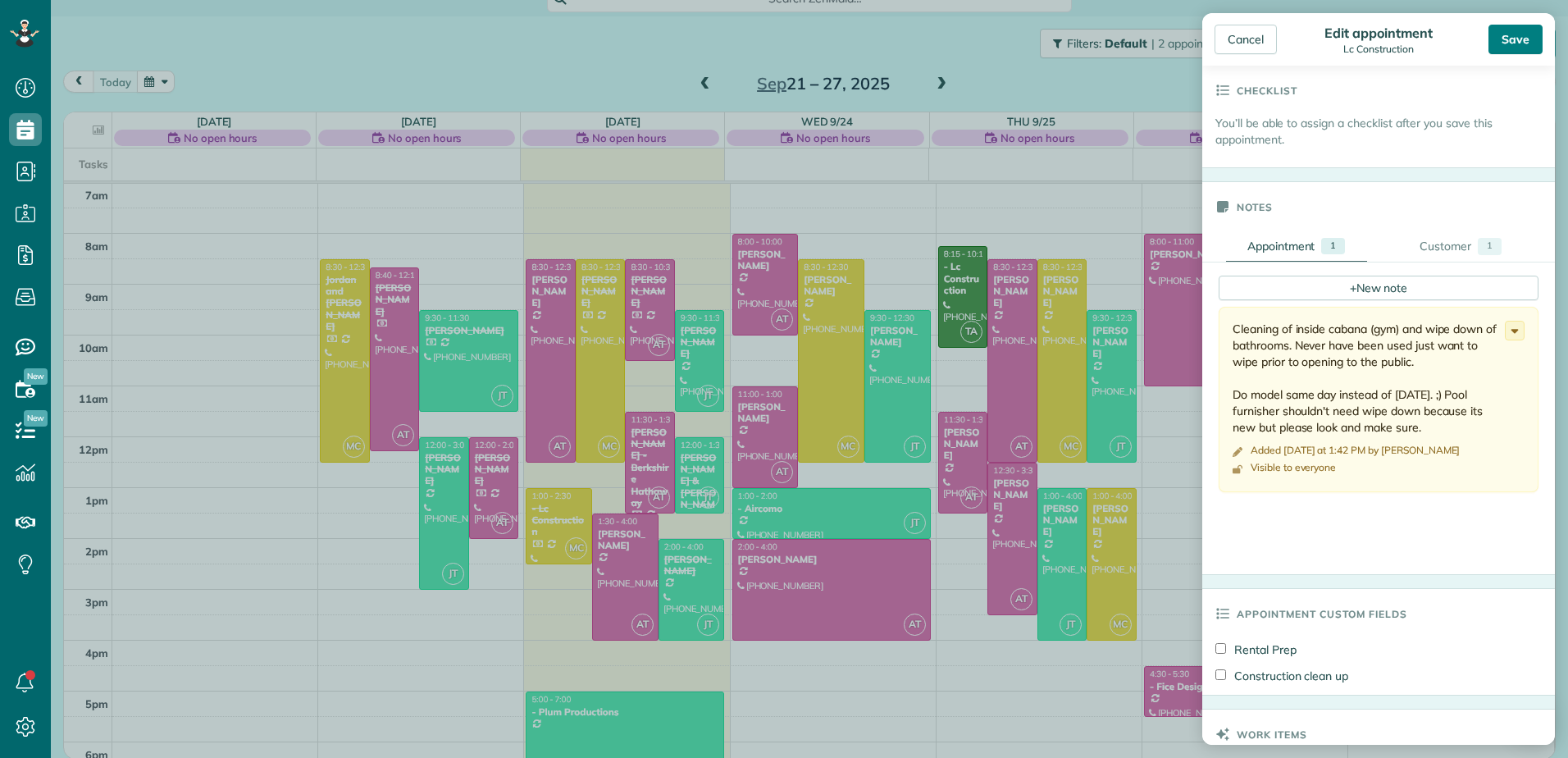
click at [1509, 41] on div "Save" at bounding box center [1515, 39] width 54 height 30
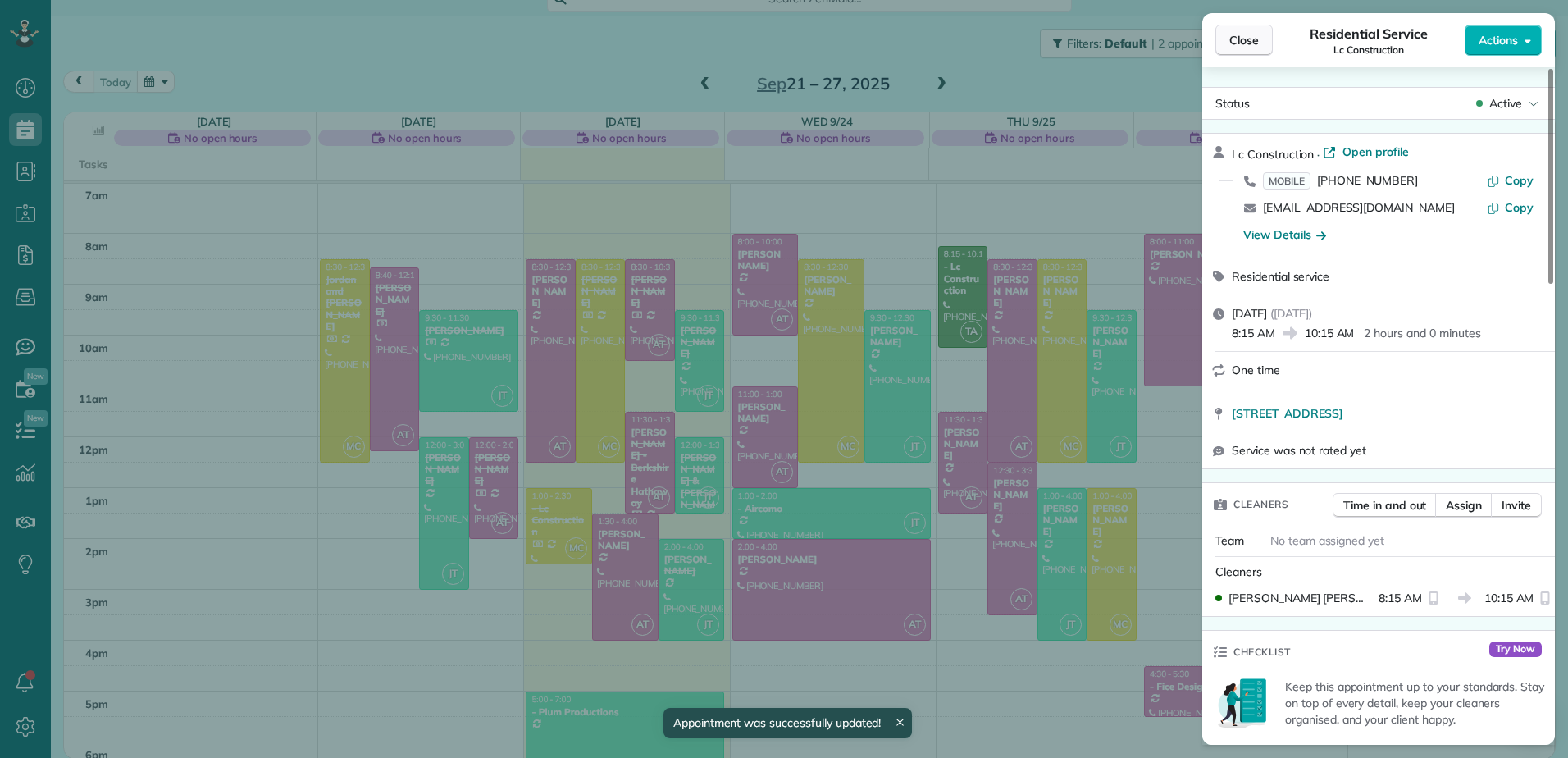
click at [1237, 39] on span "Close" at bounding box center [1244, 39] width 30 height 16
